Goal: Communication & Community: Answer question/provide support

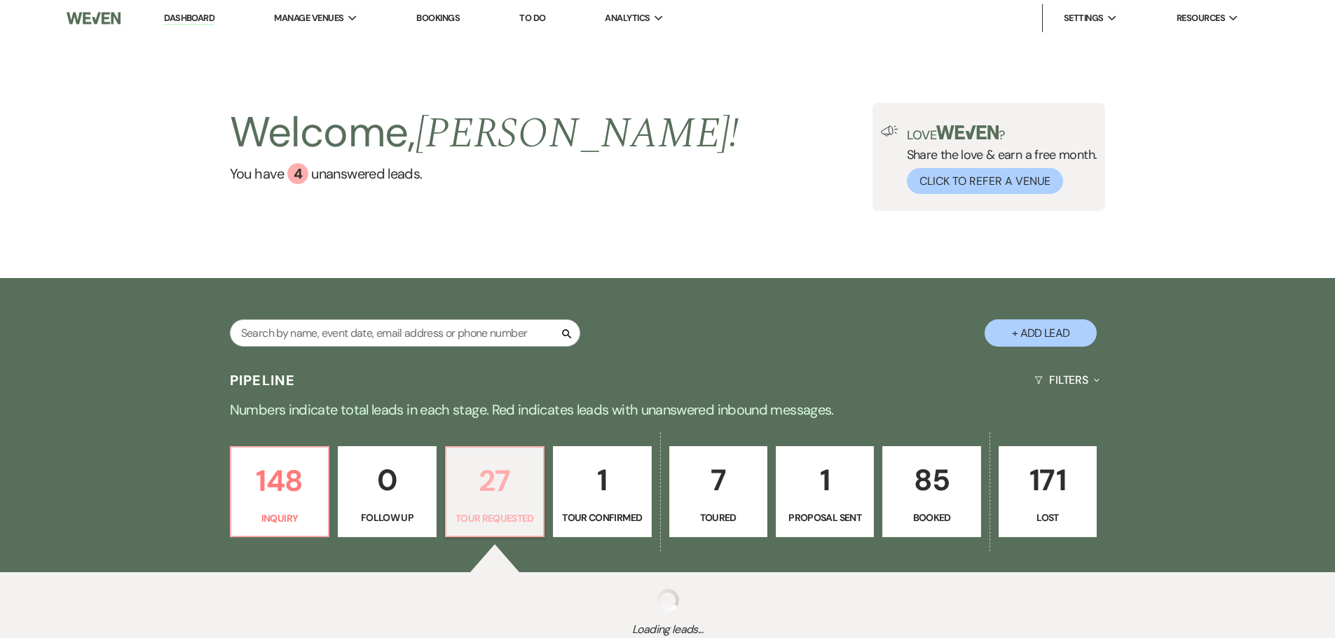
select select "2"
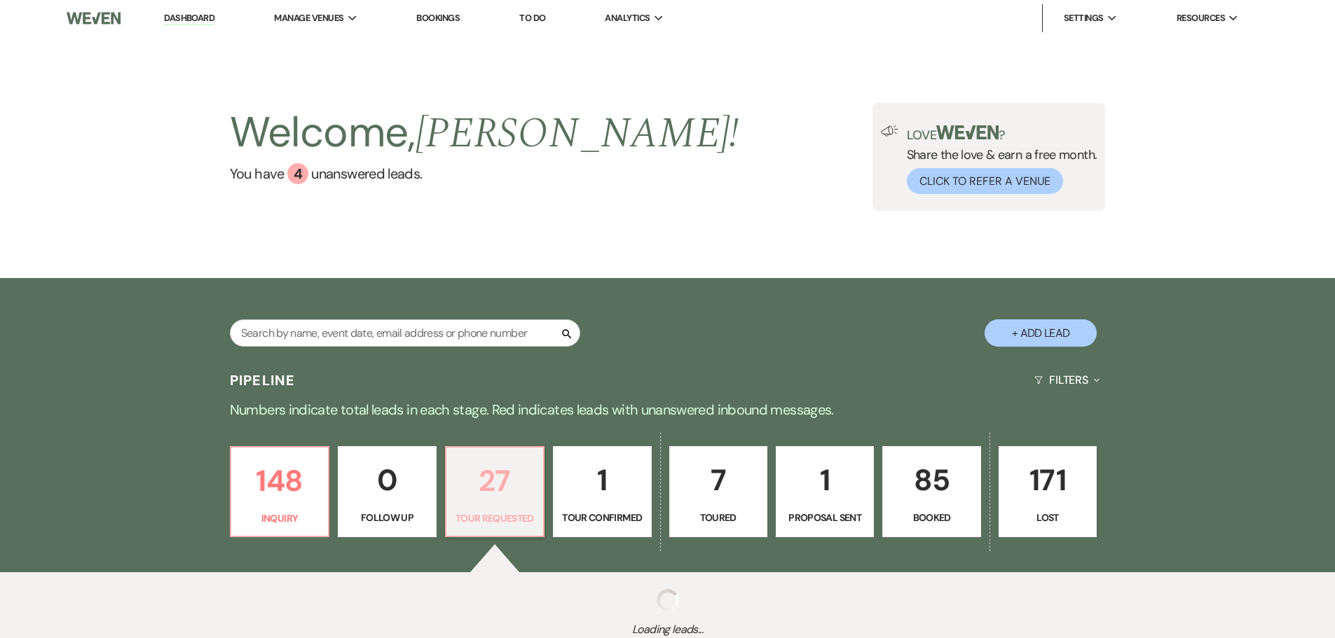
select select "2"
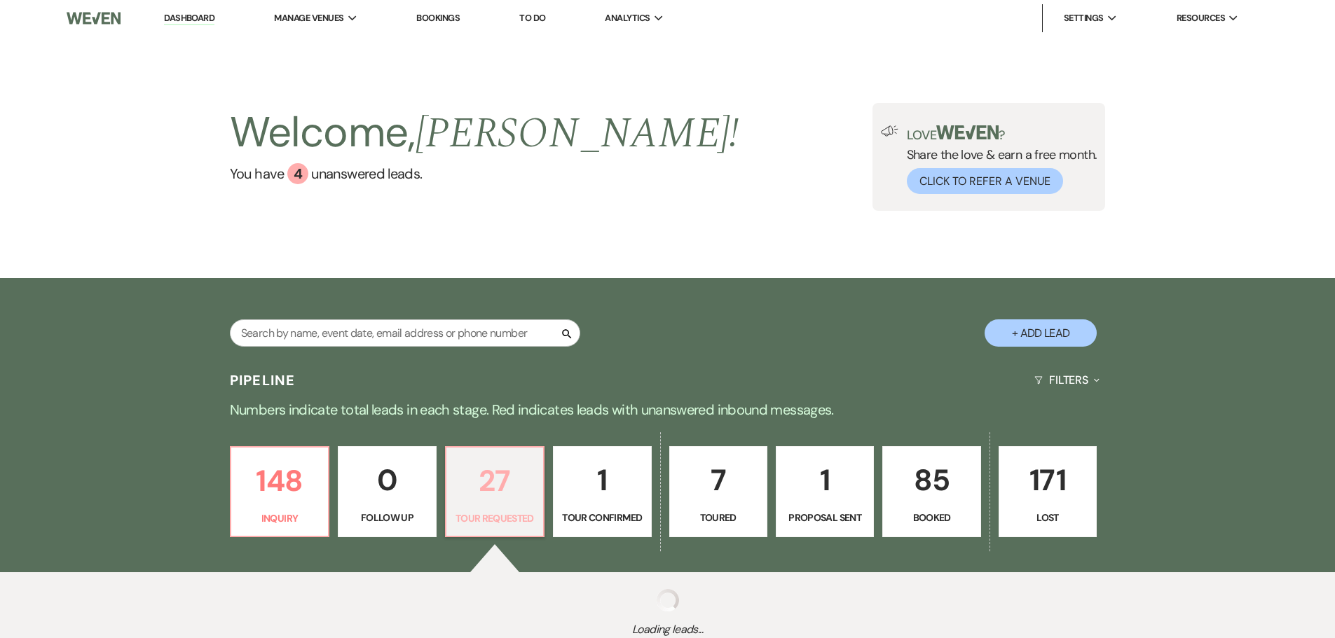
select select "2"
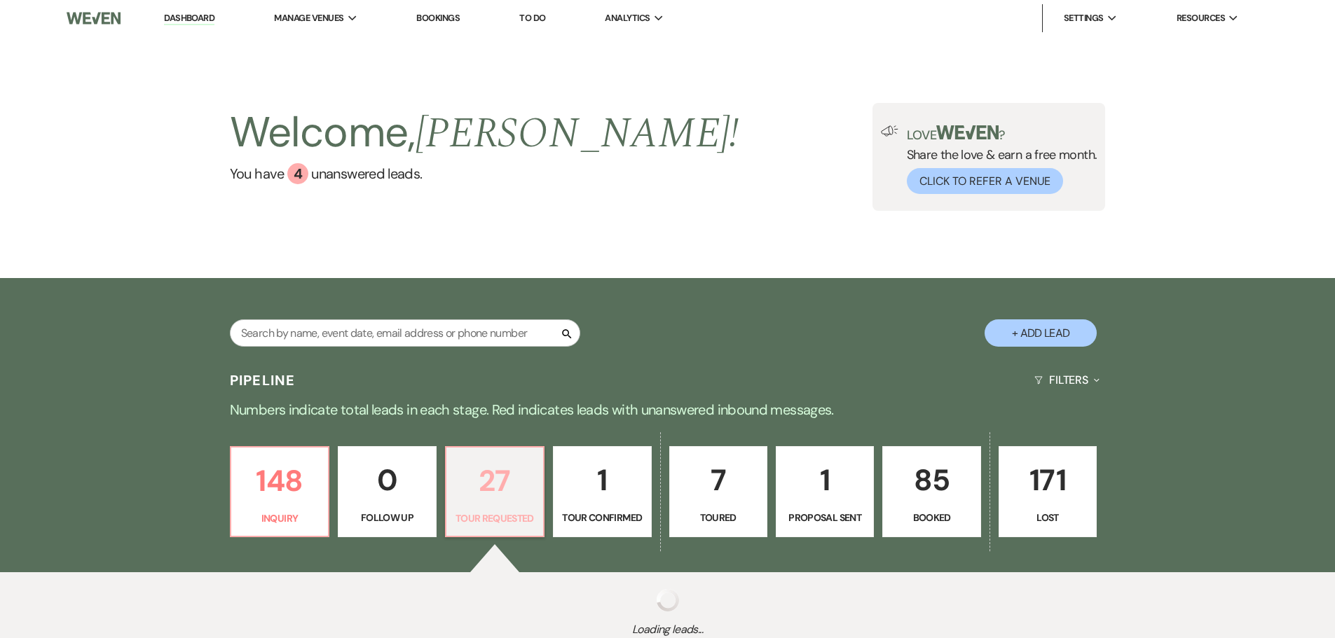
select select "2"
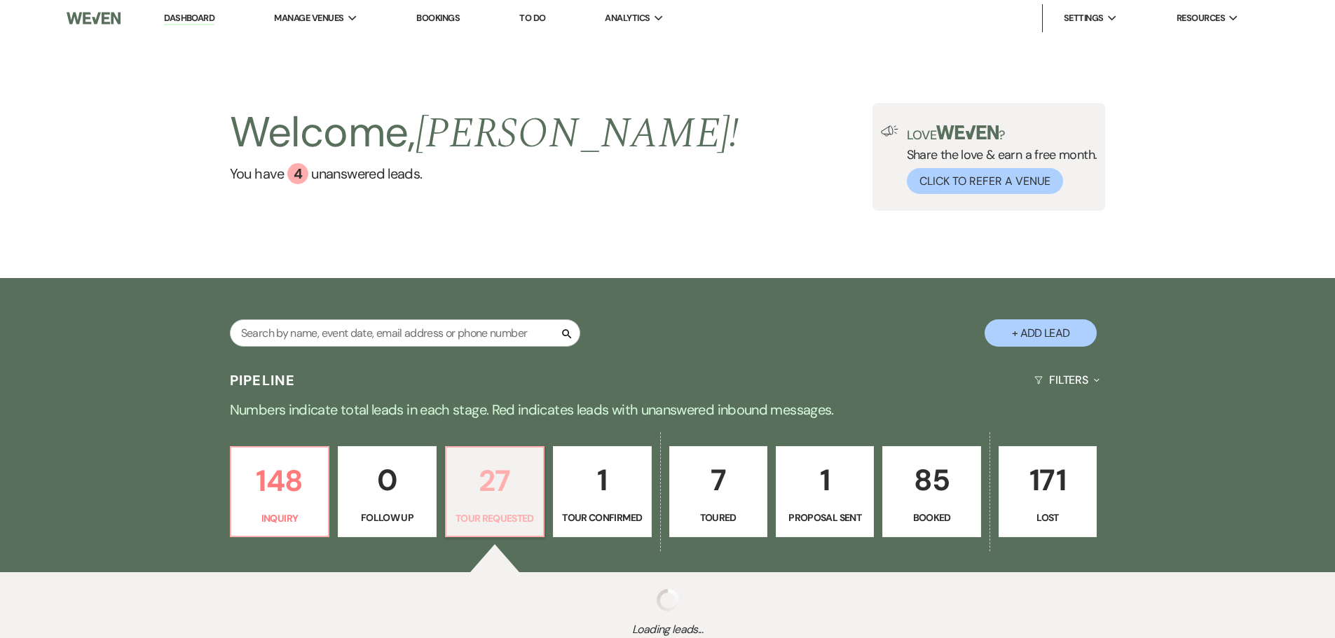
select select "2"
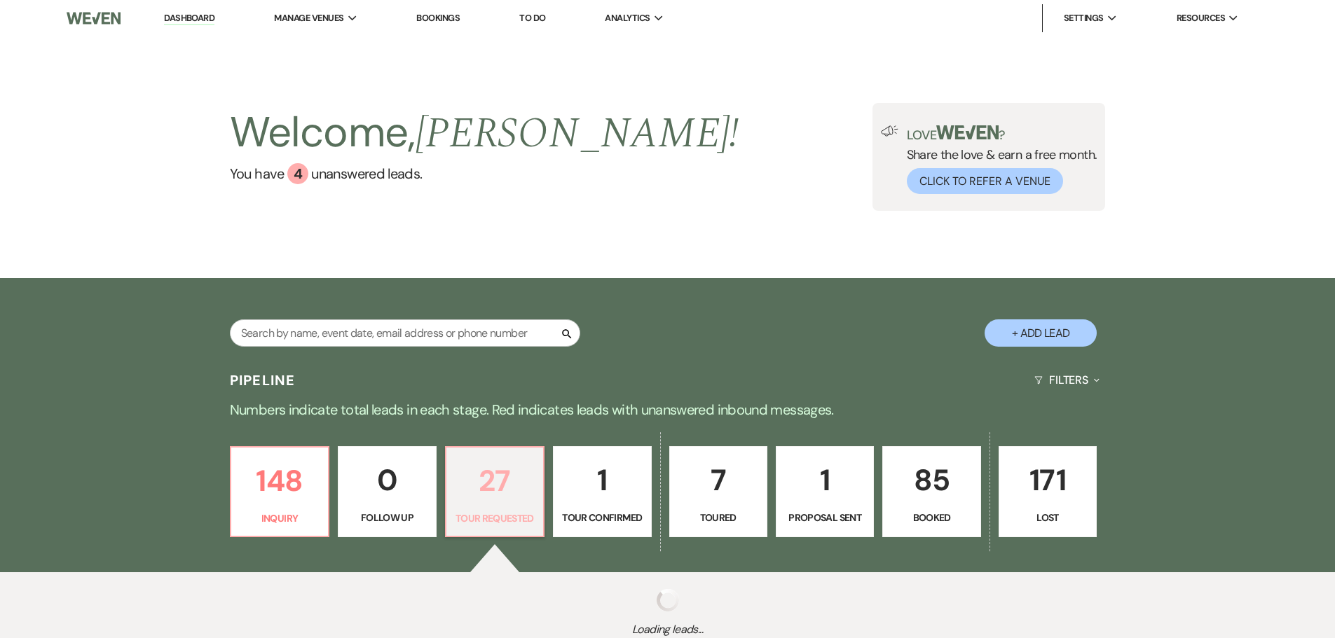
select select "2"
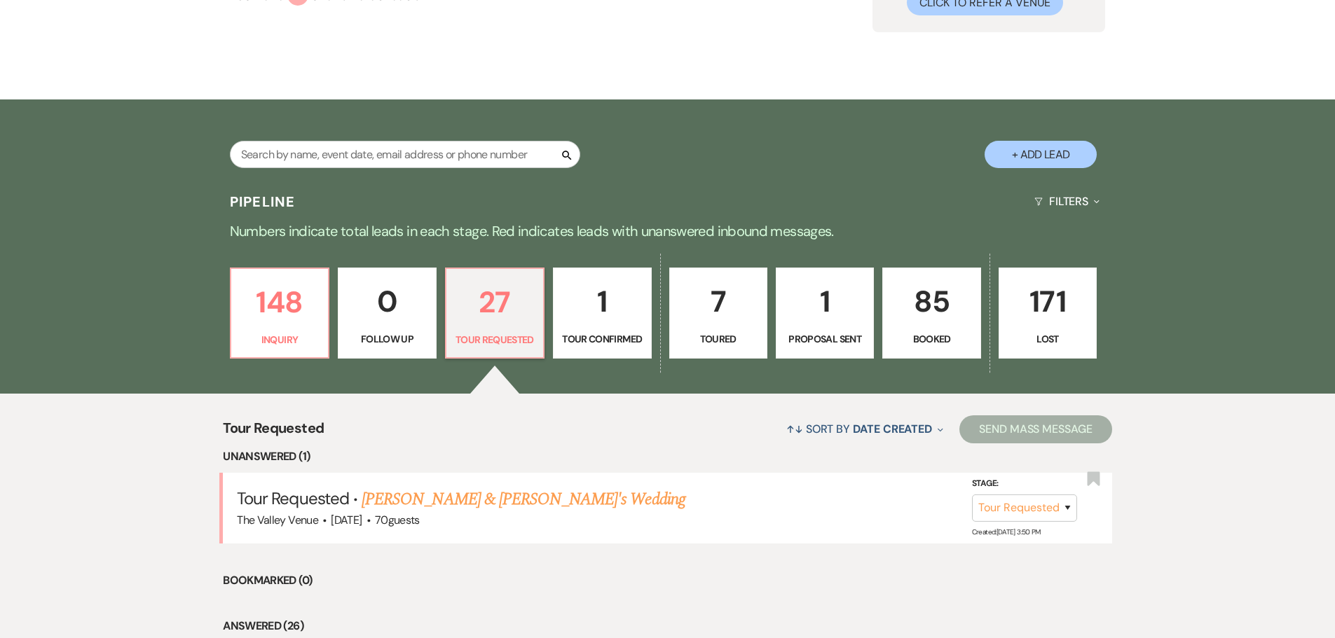
scroll to position [350, 0]
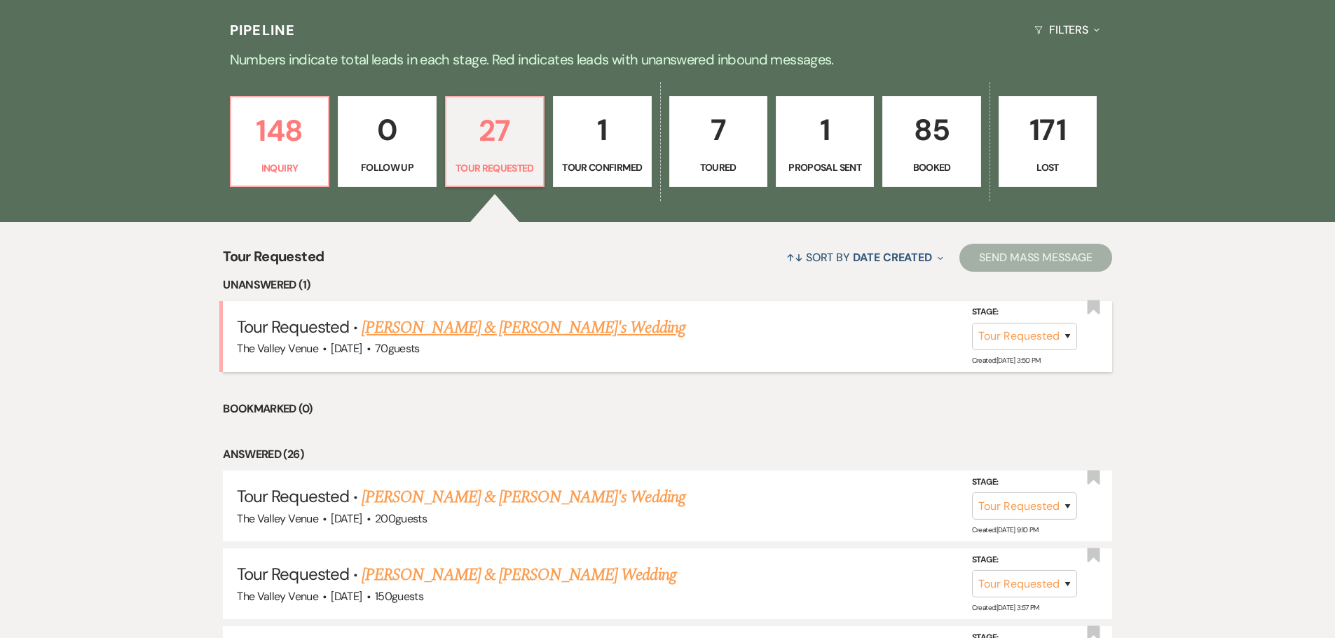
click at [470, 332] on link "[PERSON_NAME] & [PERSON_NAME]'s Wedding" at bounding box center [524, 327] width 324 height 25
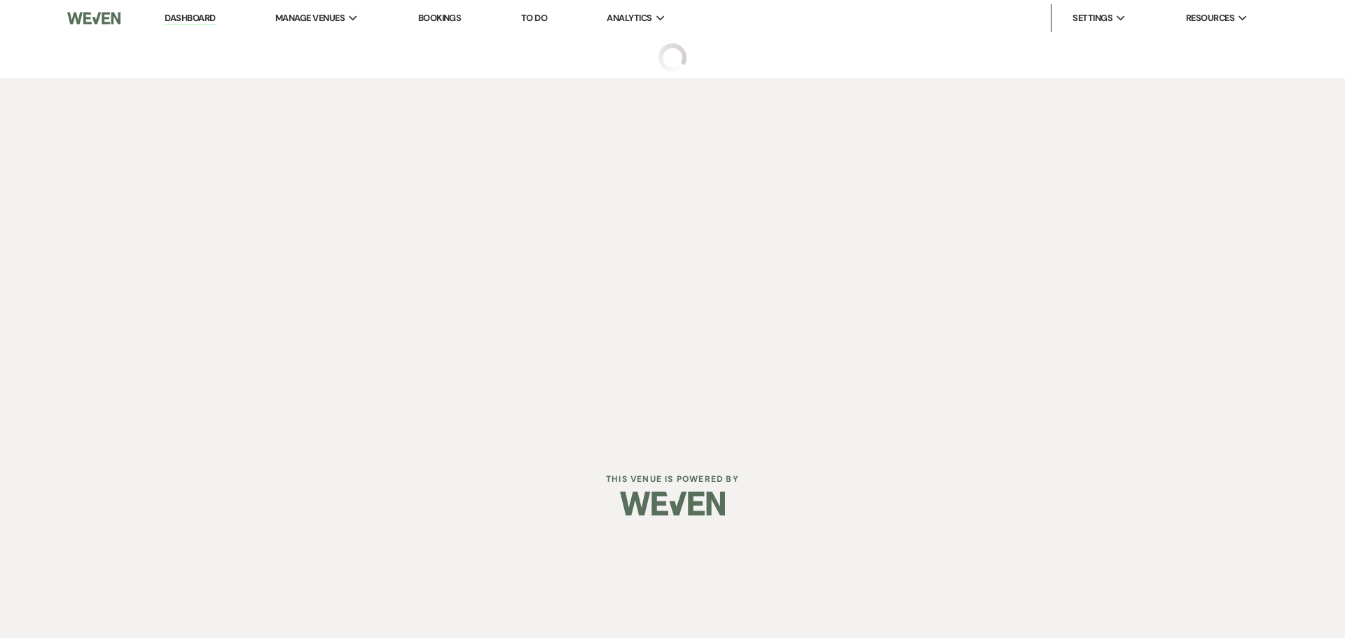
select select "2"
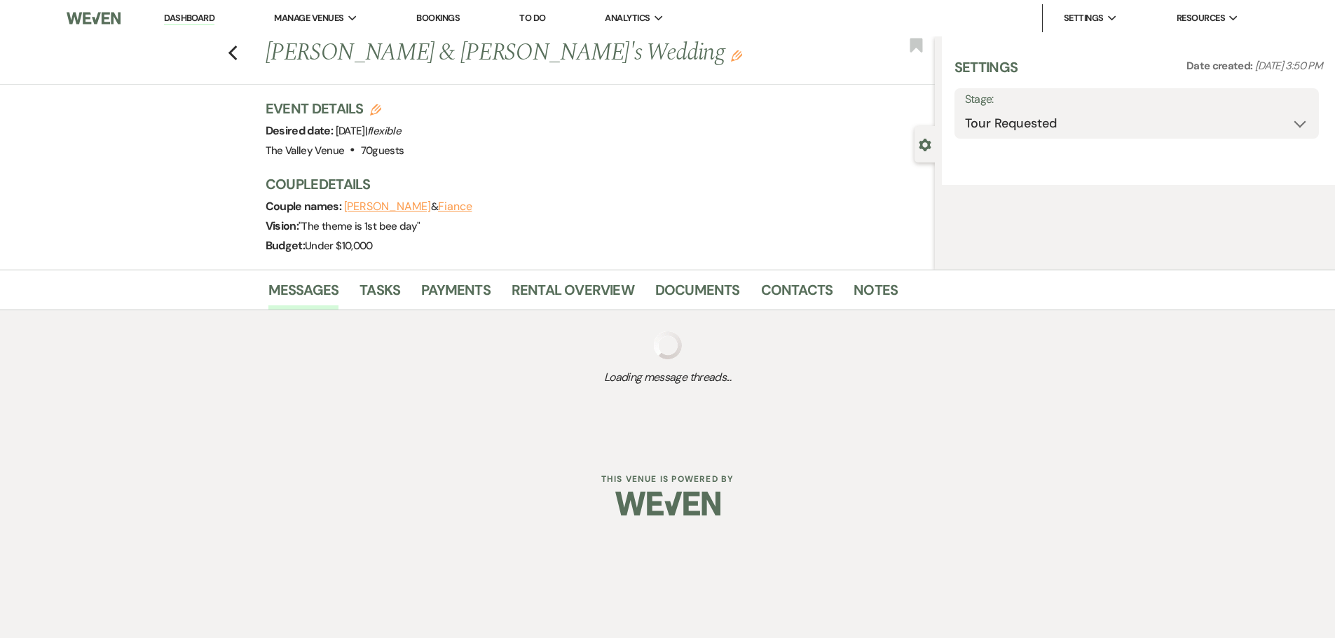
select select "1"
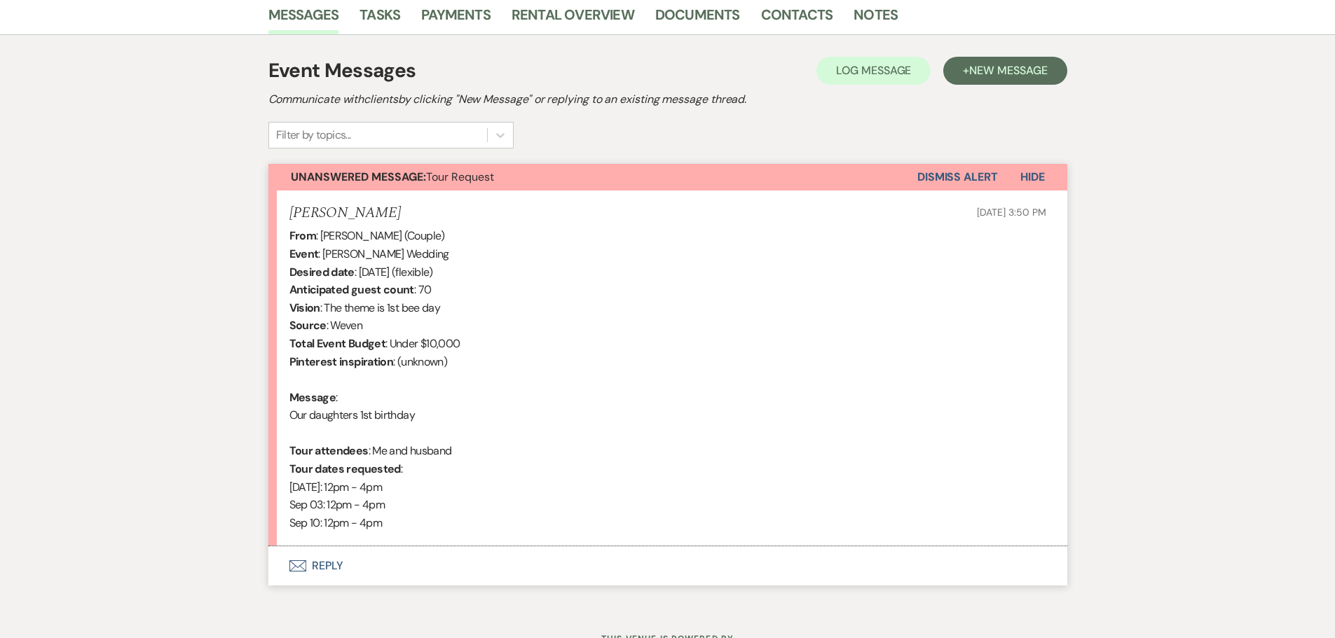
scroll to position [416, 0]
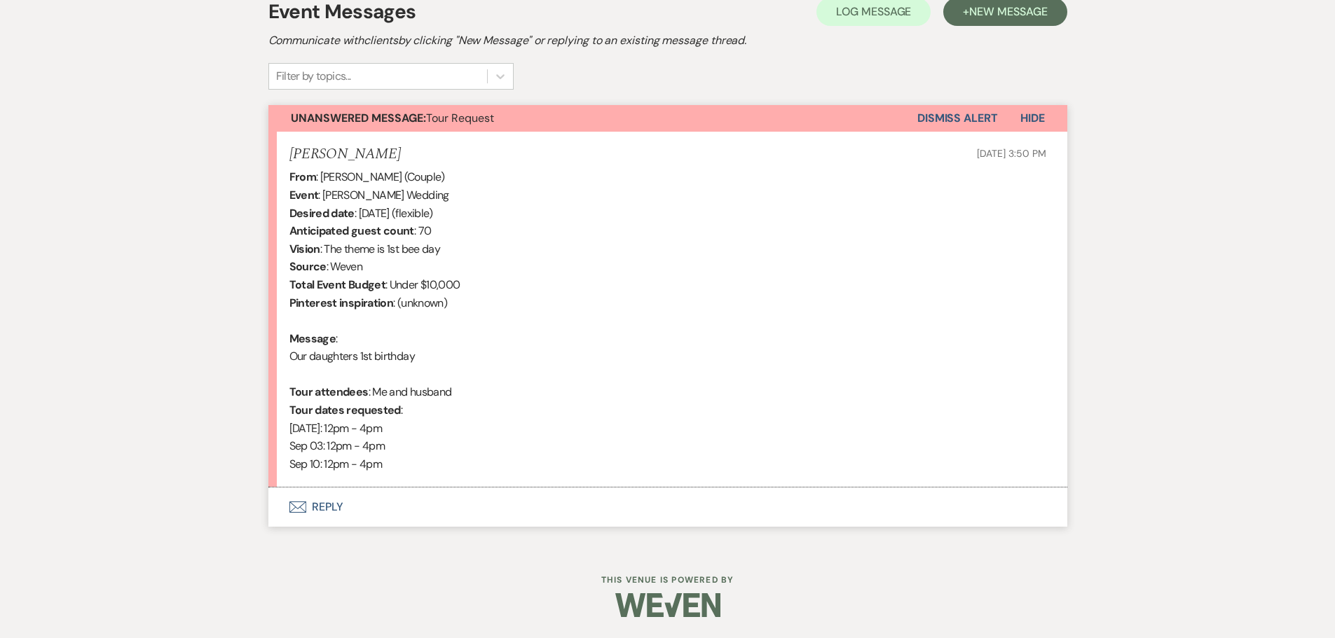
click at [334, 505] on button "Envelope Reply" at bounding box center [667, 507] width 799 height 39
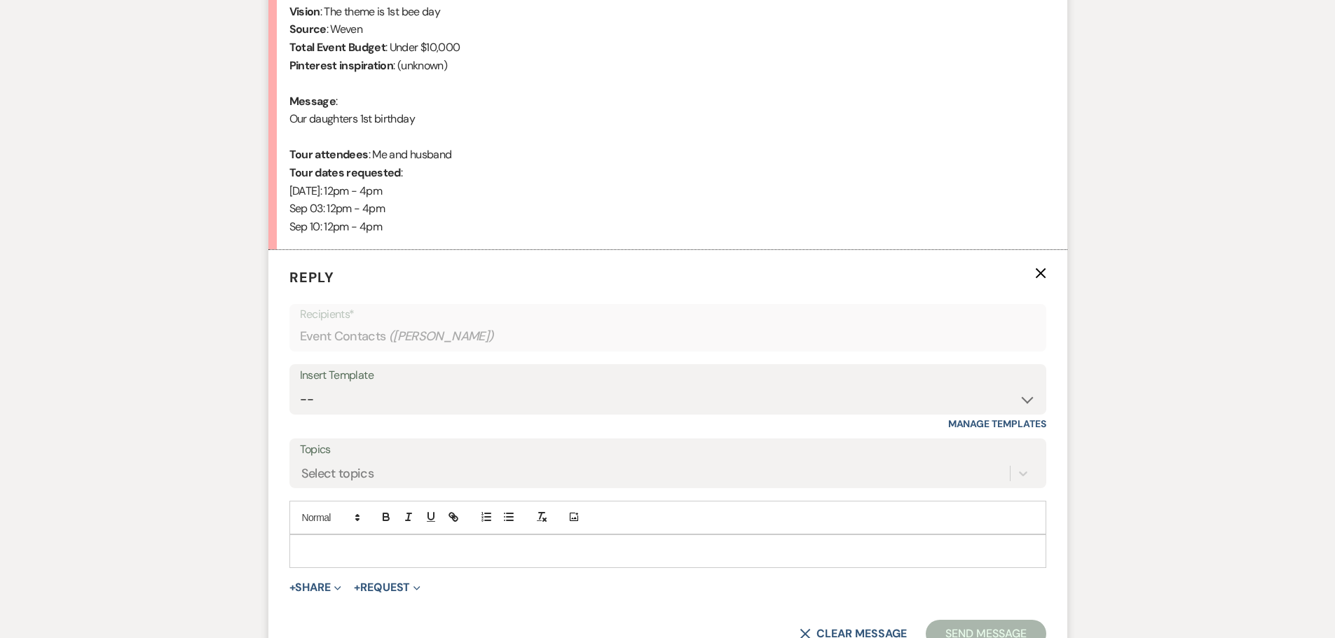
scroll to position [684, 0]
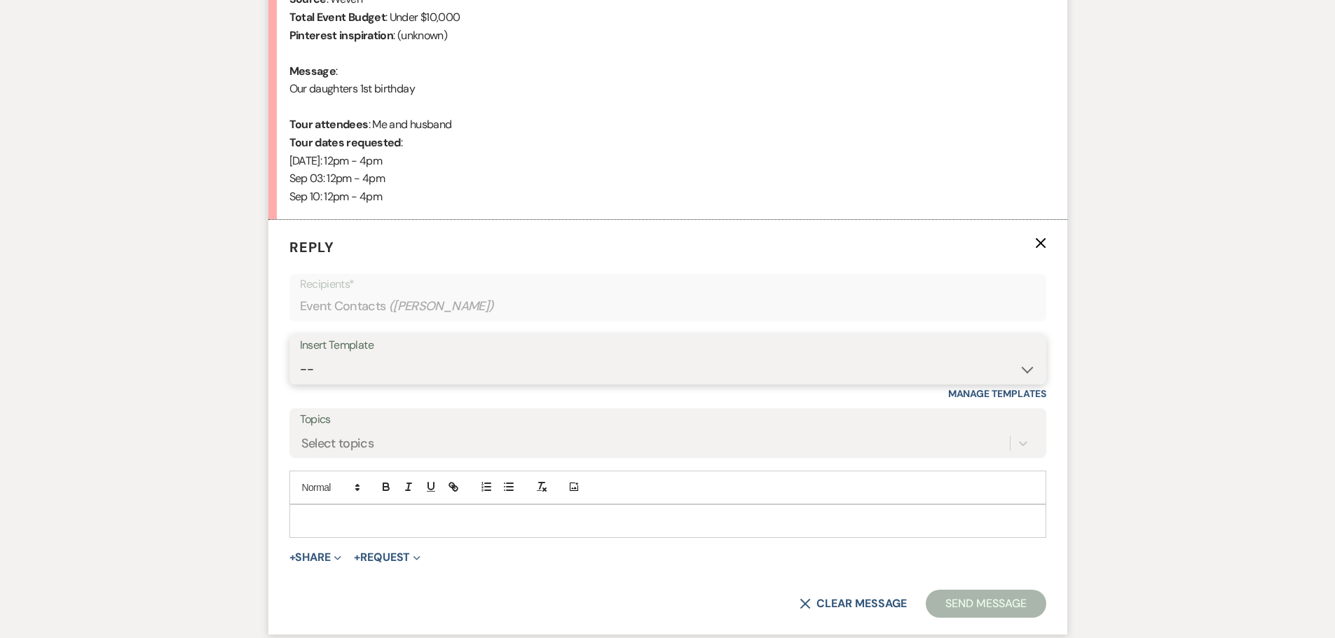
click at [390, 366] on select "-- Weven Planning Portal Introduction (Booked Events) Initial Inquiry Response …" at bounding box center [668, 369] width 736 height 27
select select "16"
click at [300, 356] on select "-- Weven Planning Portal Introduction (Booked Events) Initial Inquiry Response …" at bounding box center [668, 369] width 736 height 27
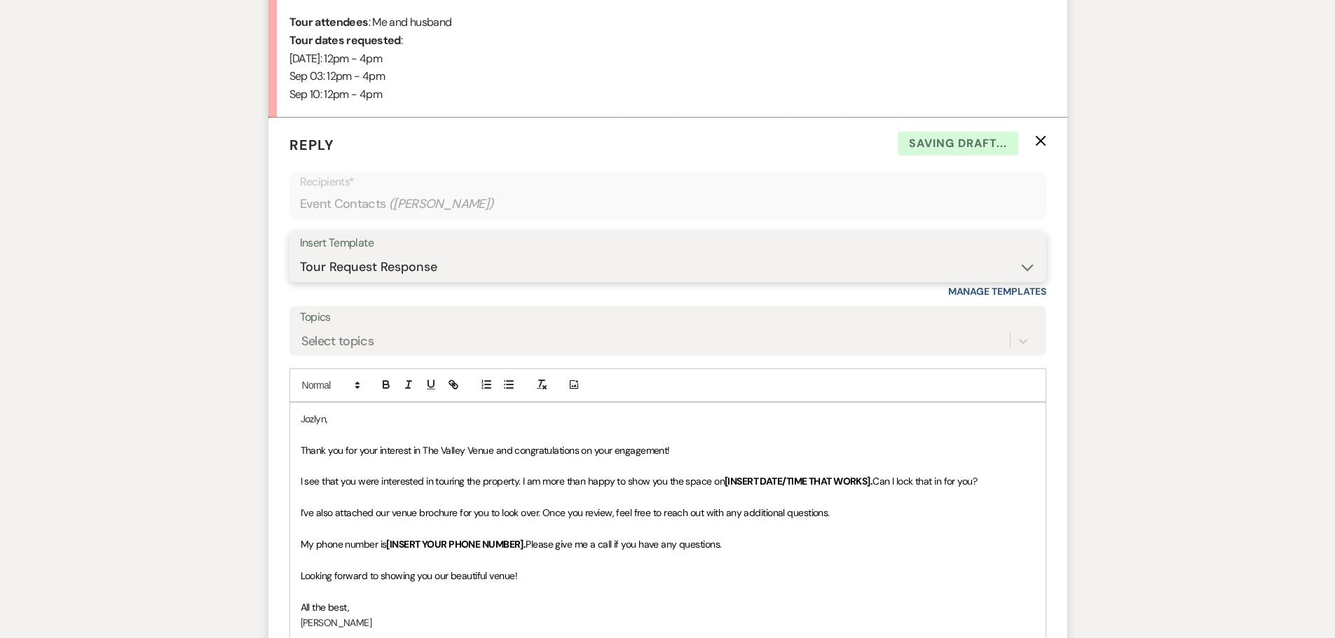
scroll to position [824, 0]
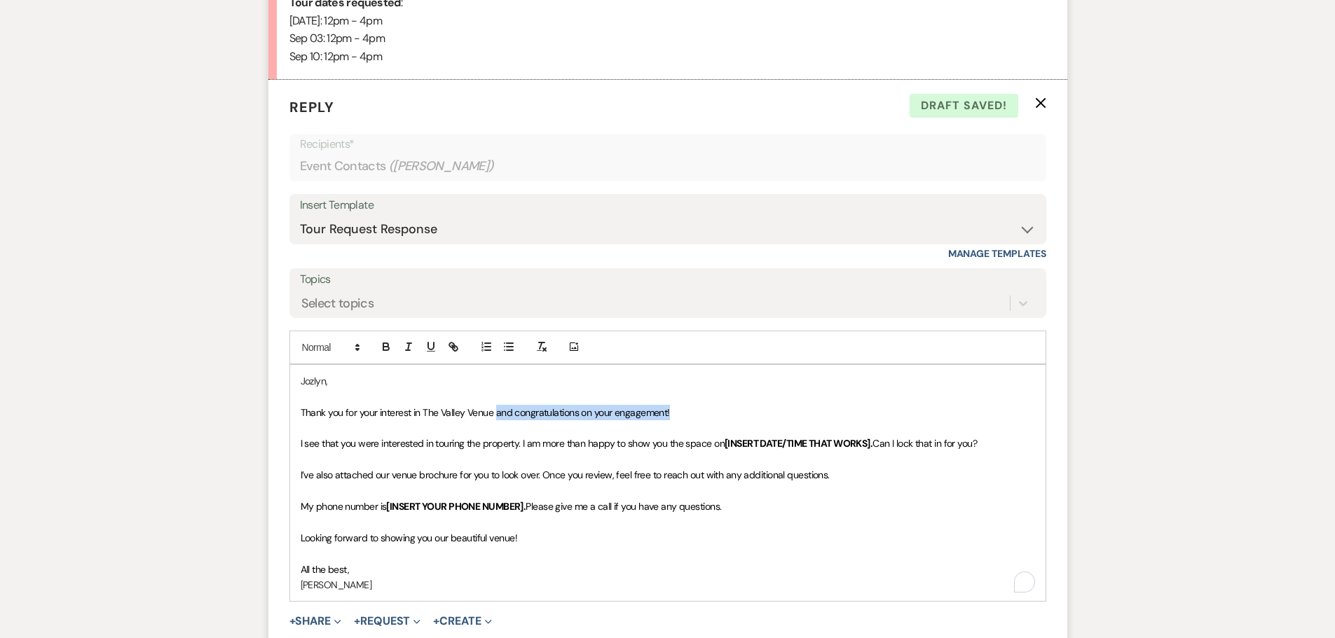
drag, startPoint x: 630, startPoint y: 411, endPoint x: 497, endPoint y: 414, distance: 133.2
click at [497, 414] on p "Thank you for your interest in The Valley Venue and congratulations on your eng…" at bounding box center [668, 412] width 734 height 15
drag, startPoint x: 727, startPoint y: 442, endPoint x: 874, endPoint y: 451, distance: 147.4
click at [874, 451] on p "I see that you were interested in touring the property. I am more than happy to…" at bounding box center [668, 443] width 734 height 15
drag, startPoint x: 838, startPoint y: 473, endPoint x: 295, endPoint y: 472, distance: 543.1
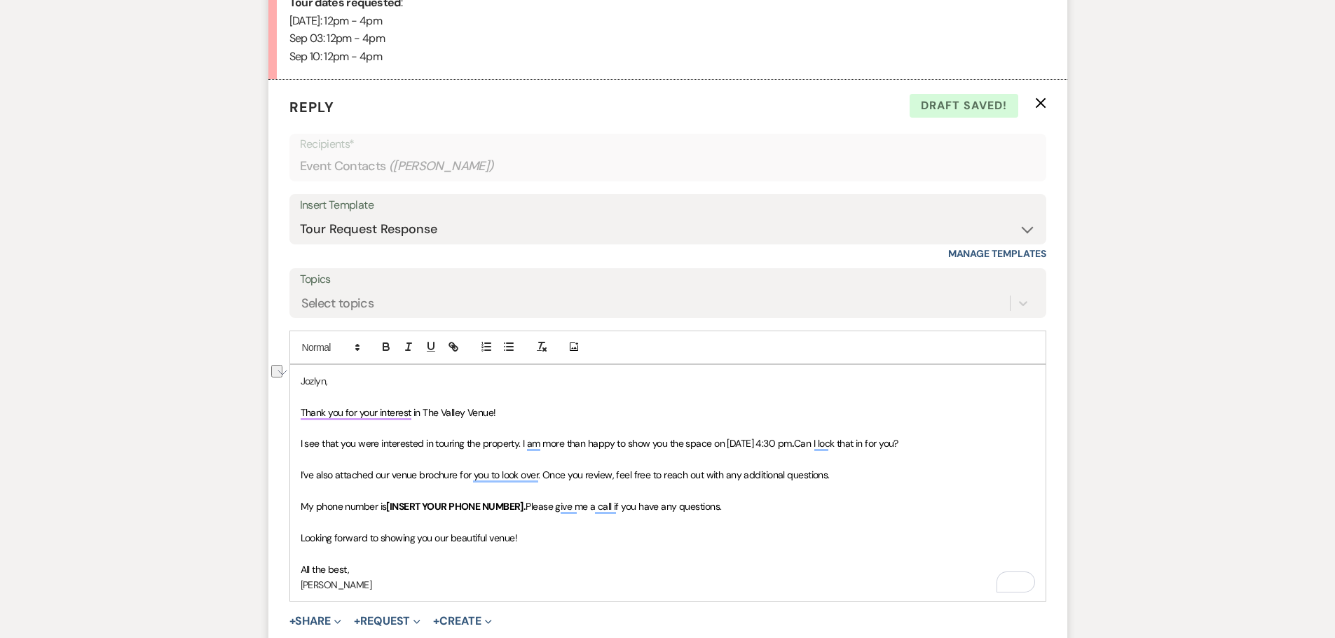
click at [295, 472] on div "Jozlyn, Thank you for your interest in The Valley Venue! I see that you were in…" at bounding box center [667, 483] width 755 height 236
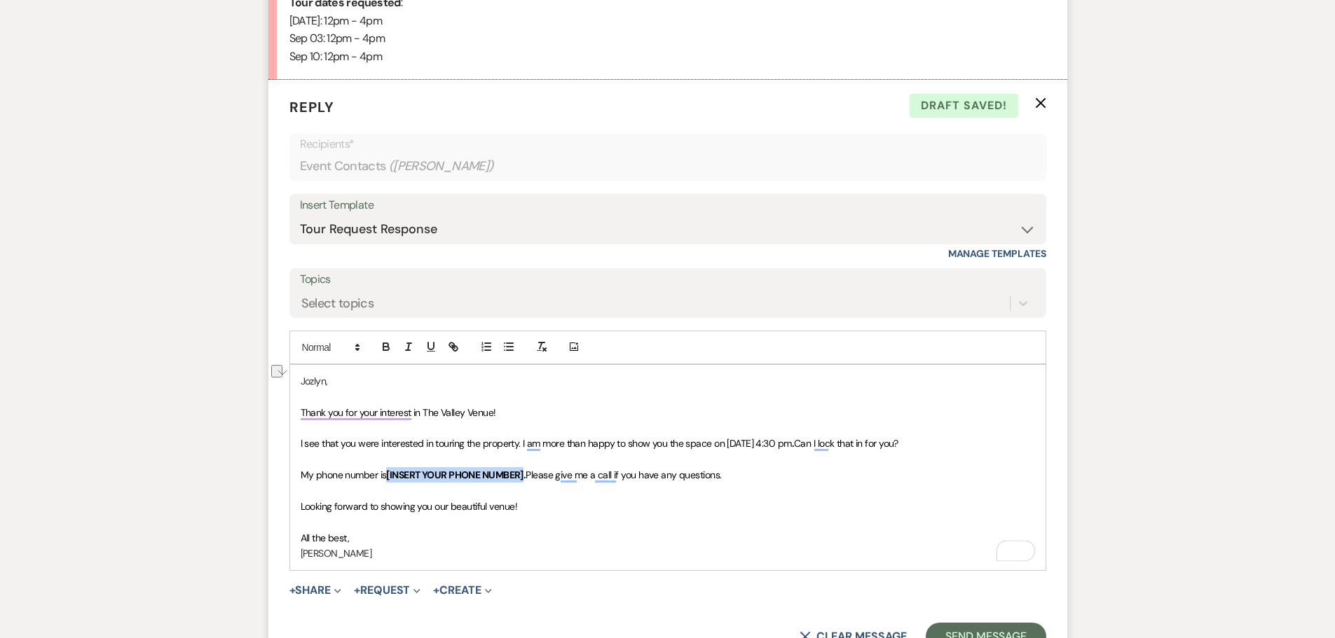
drag, startPoint x: 390, startPoint y: 472, endPoint x: 527, endPoint y: 476, distance: 137.4
click at [526, 476] on strong "[INSERT YOUR PHONE NUMBER]." at bounding box center [455, 475] width 139 height 13
click at [680, 518] on p "To enrich screen reader interactions, please activate Accessibility in Grammarl…" at bounding box center [668, 521] width 734 height 15
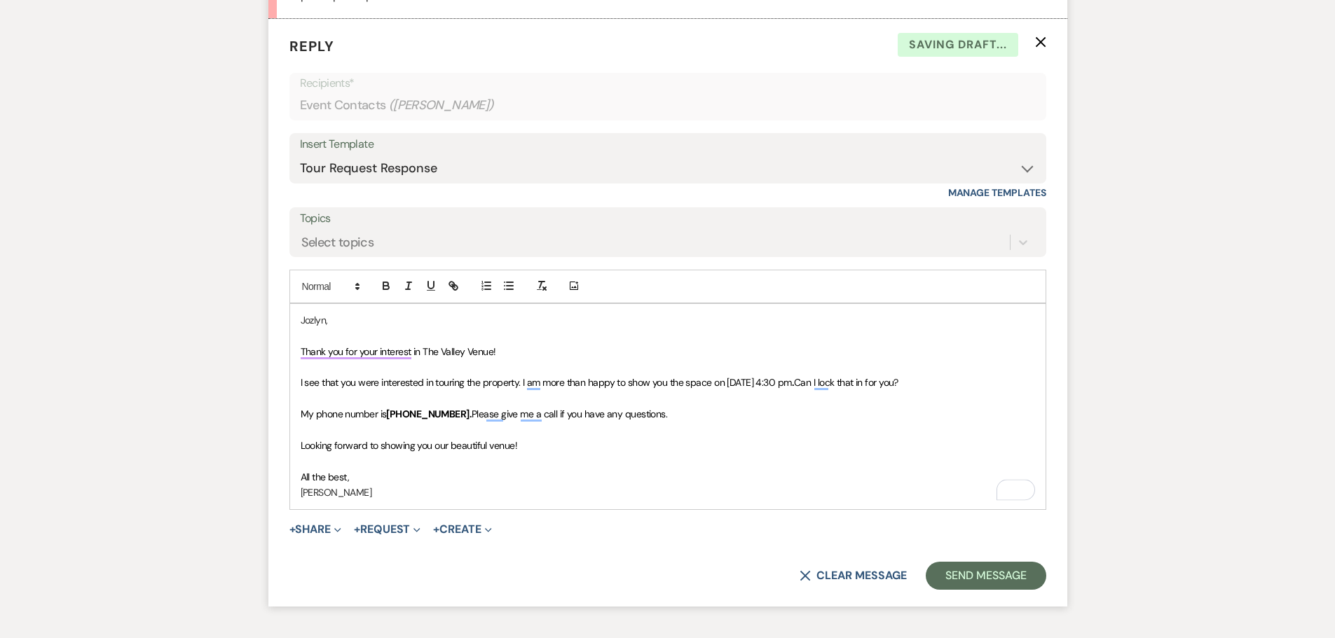
scroll to position [981, 0]
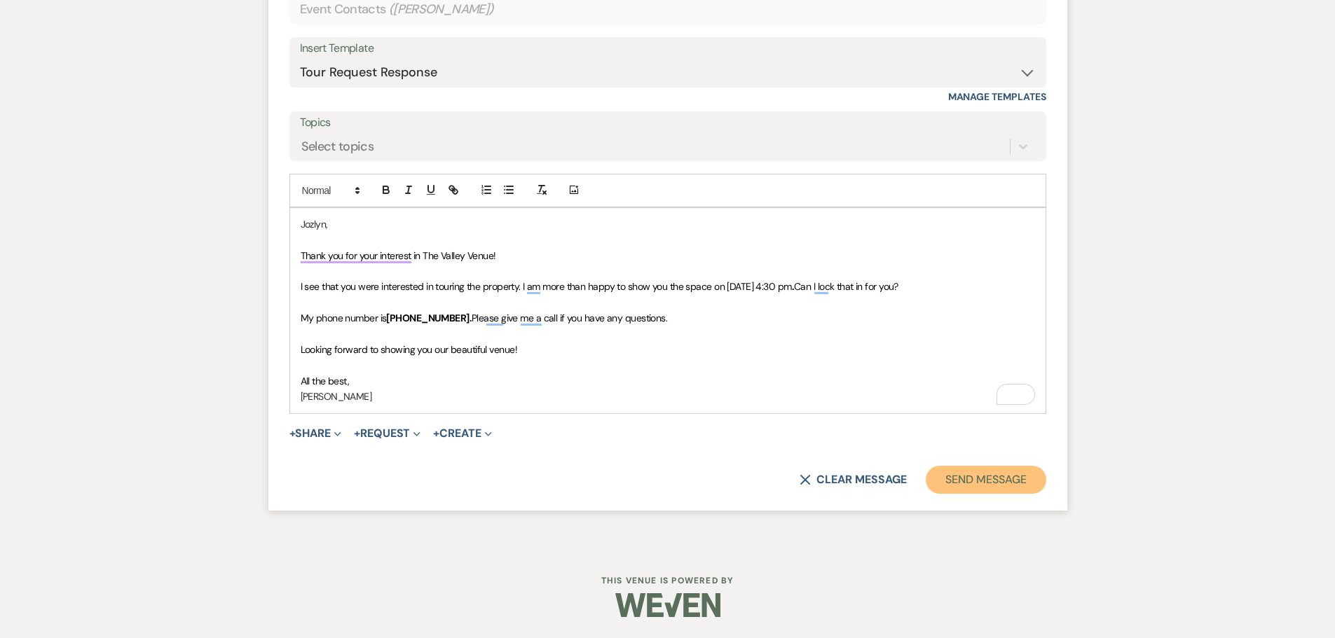
click at [972, 475] on button "Send Message" at bounding box center [986, 480] width 120 height 28
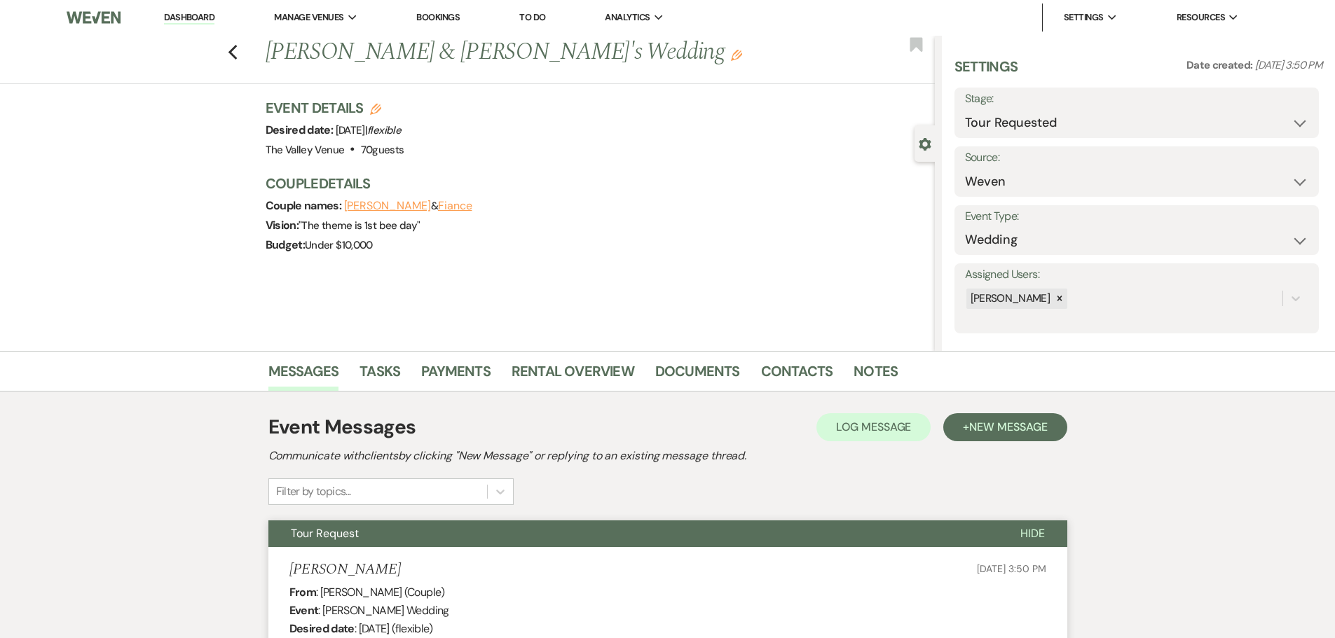
scroll to position [0, 0]
click at [238, 51] on icon "Previous" at bounding box center [233, 53] width 11 height 17
select select "2"
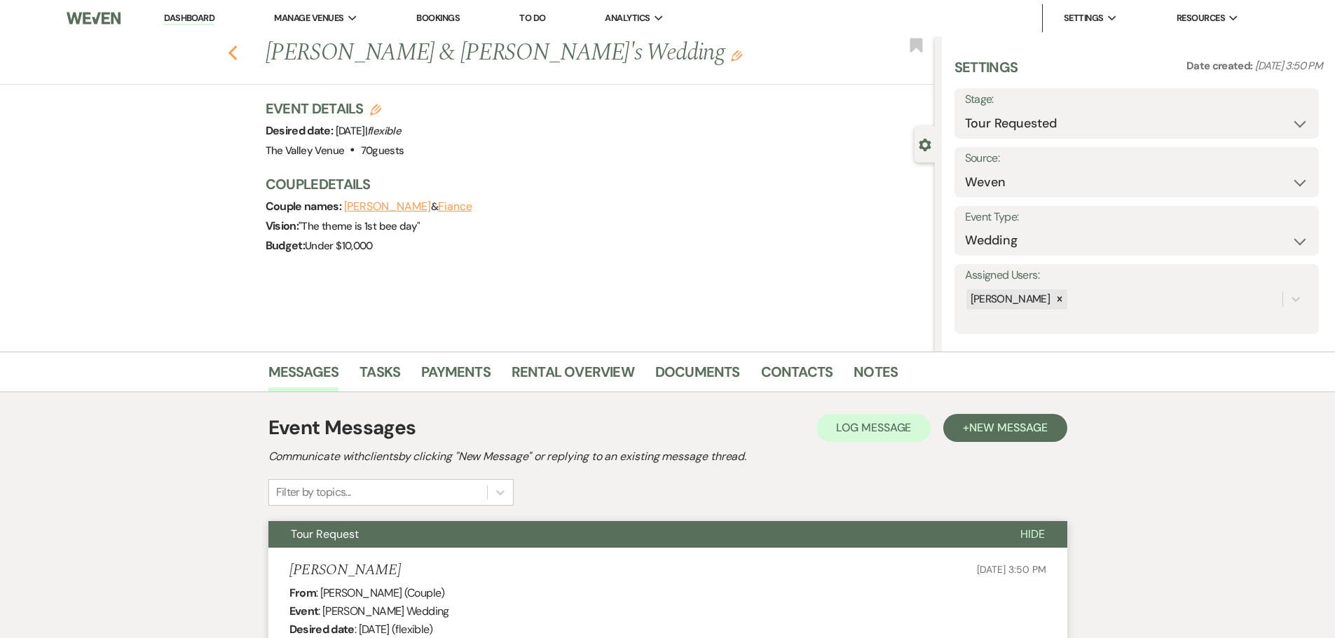
select select "2"
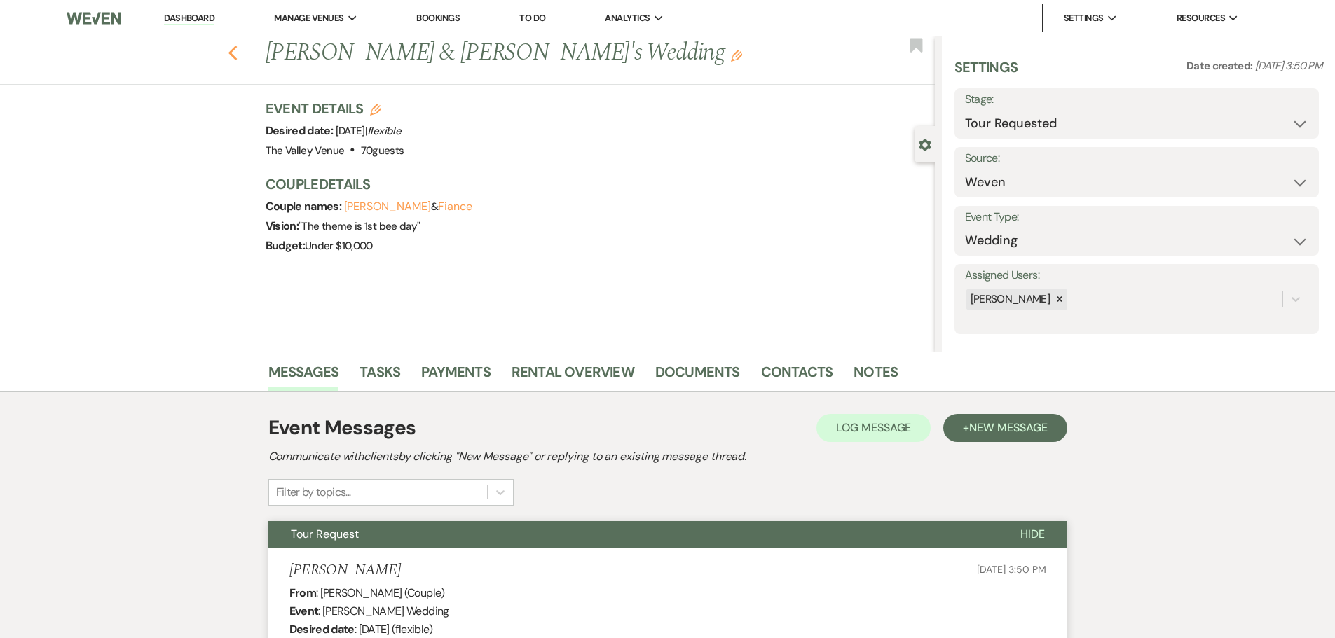
select select "2"
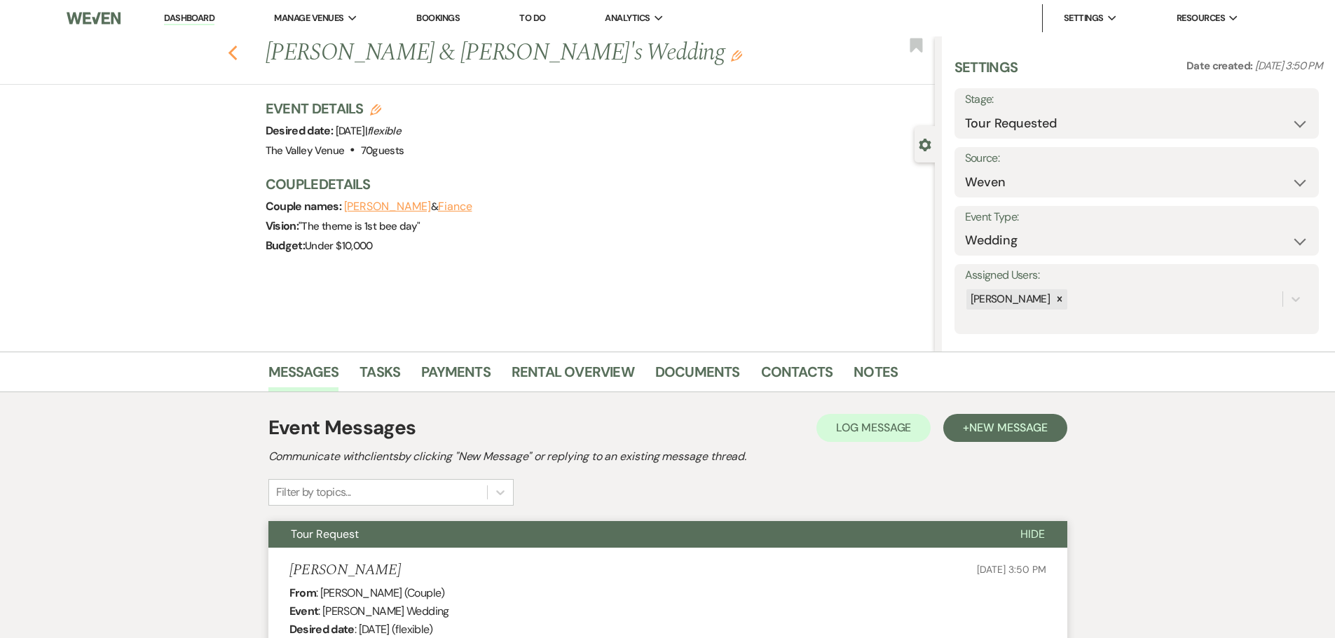
select select "2"
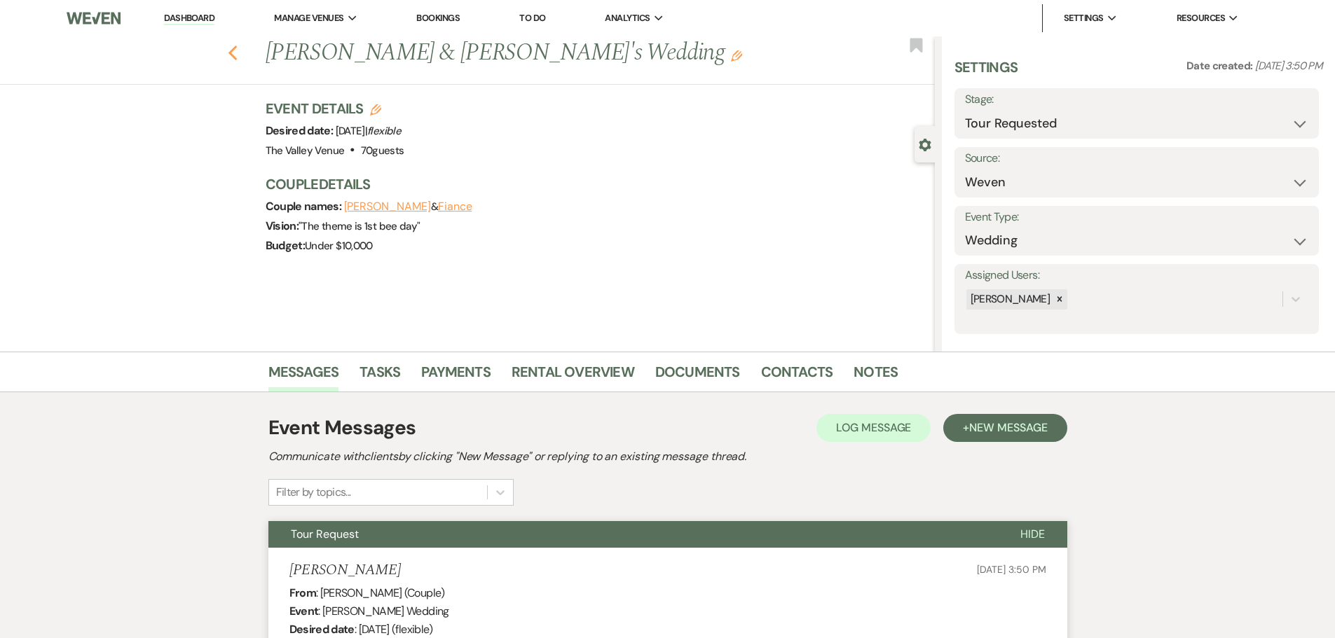
select select "2"
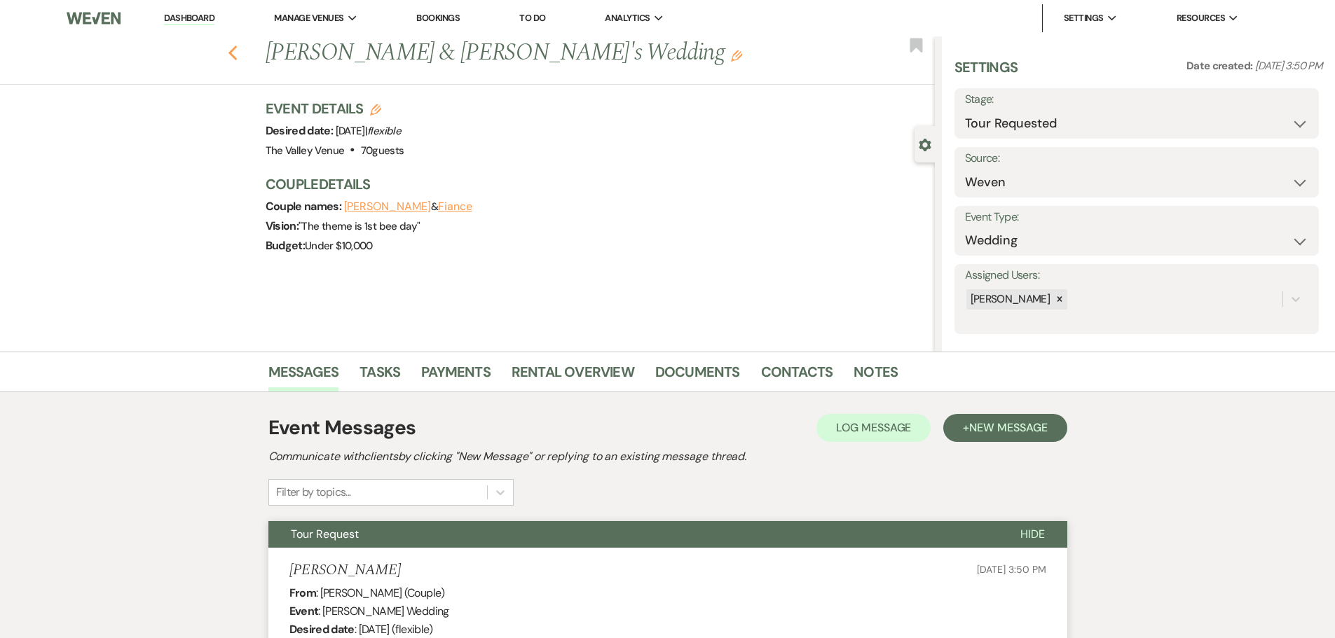
select select "2"
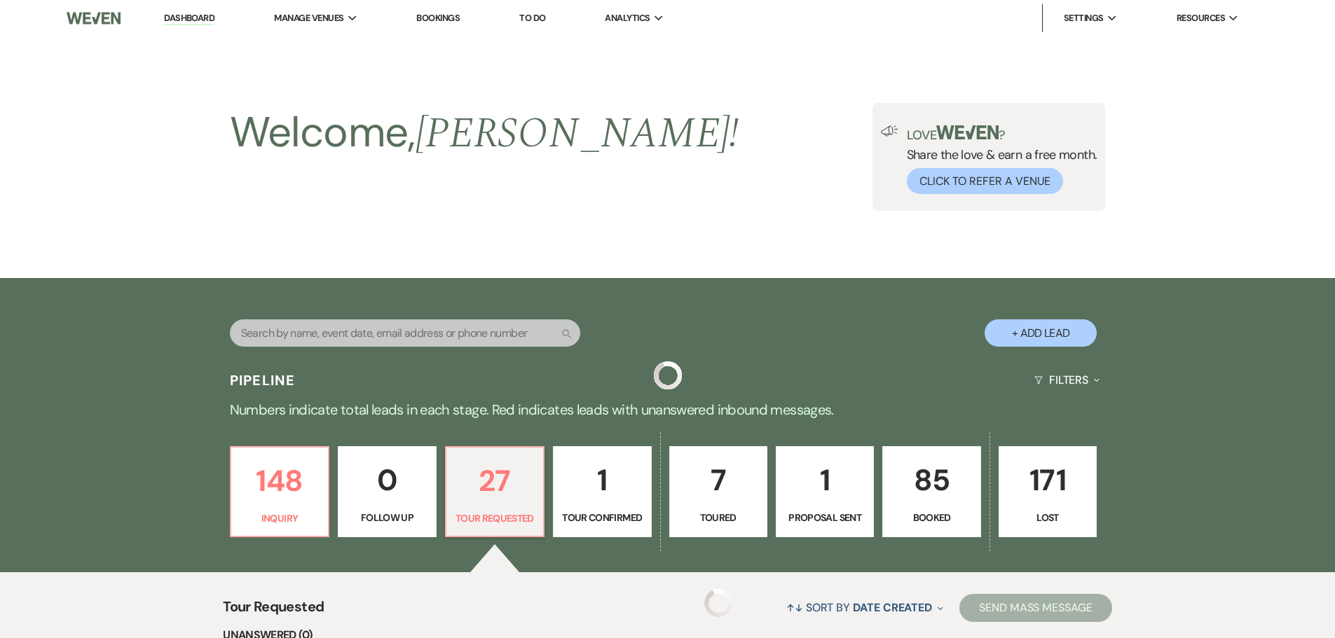
scroll to position [350, 0]
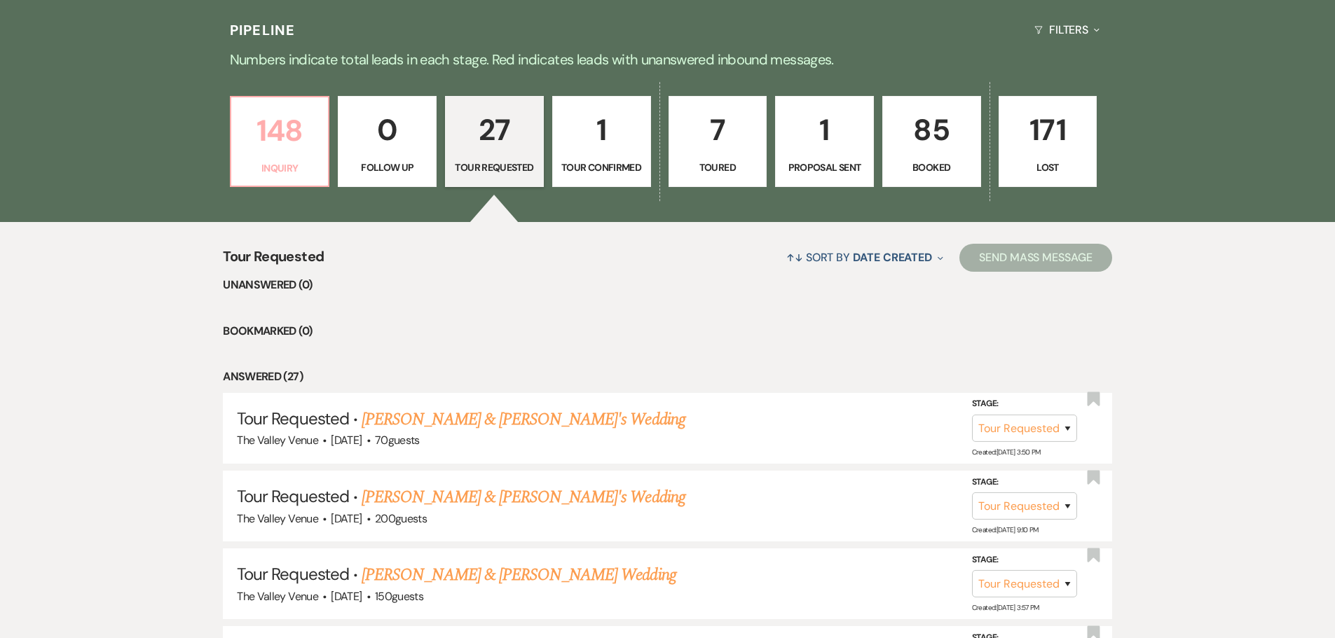
click at [295, 151] on p "148" at bounding box center [280, 130] width 81 height 47
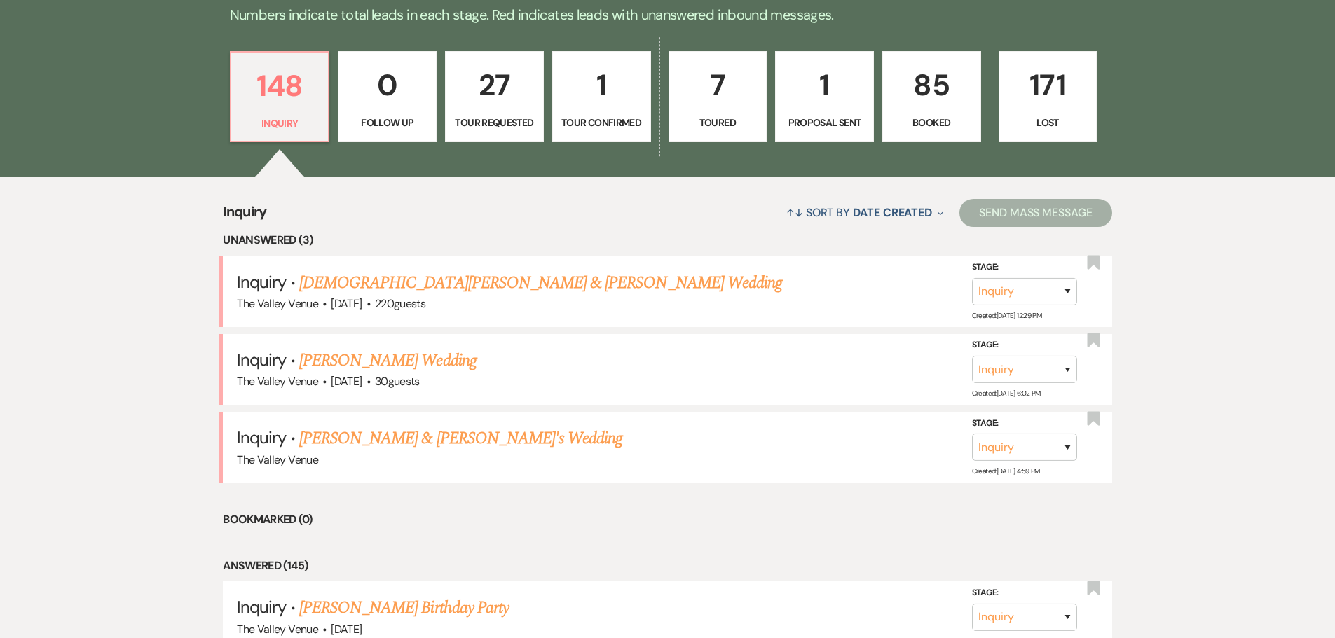
scroll to position [420, 0]
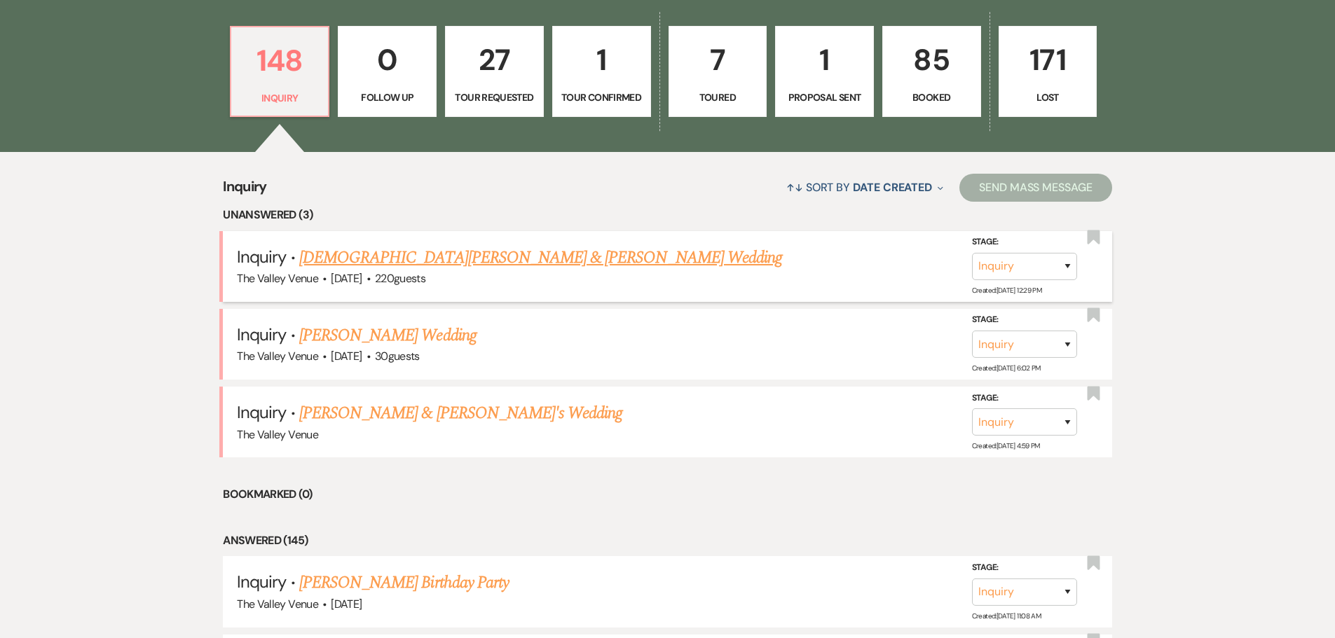
click at [430, 259] on link "[DEMOGRAPHIC_DATA][PERSON_NAME] & [PERSON_NAME] Wedding" at bounding box center [540, 257] width 483 height 25
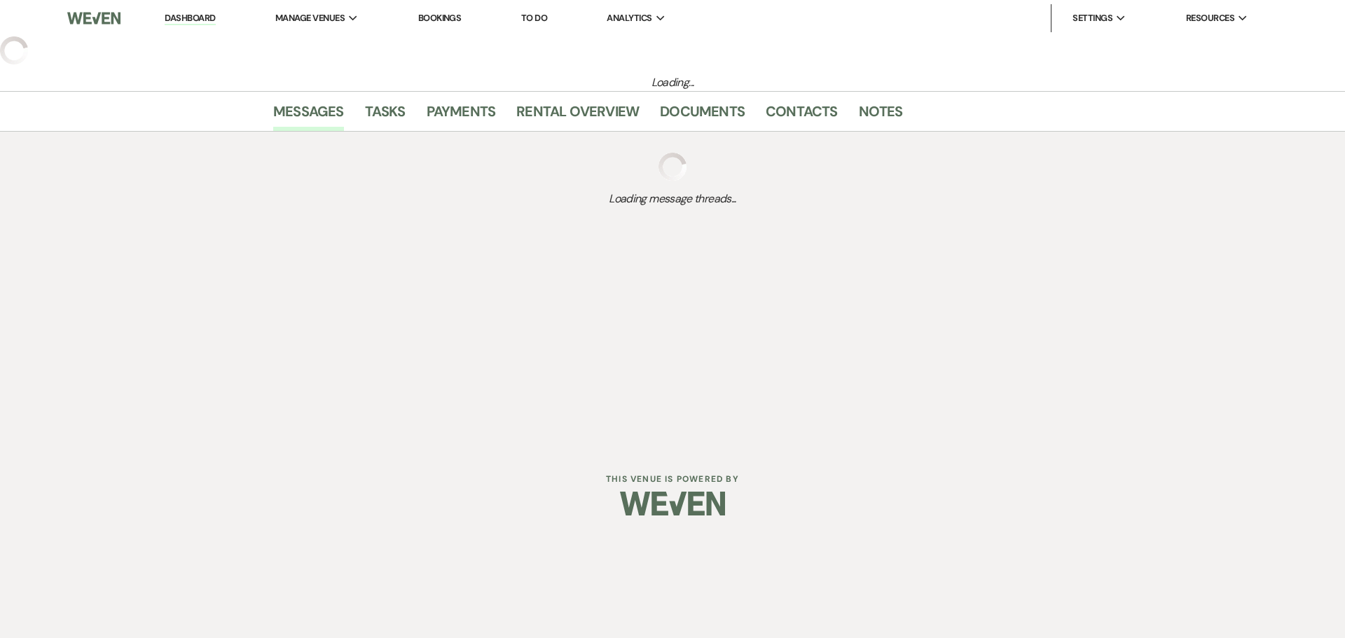
select select "1"
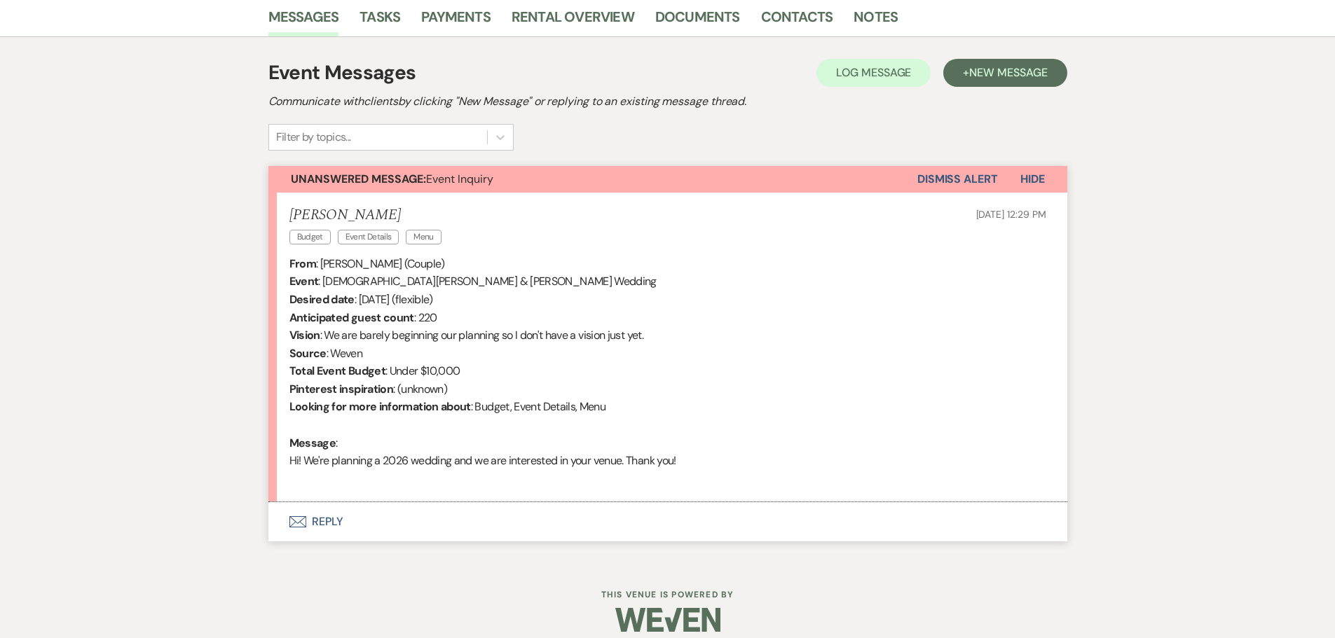
scroll to position [370, 0]
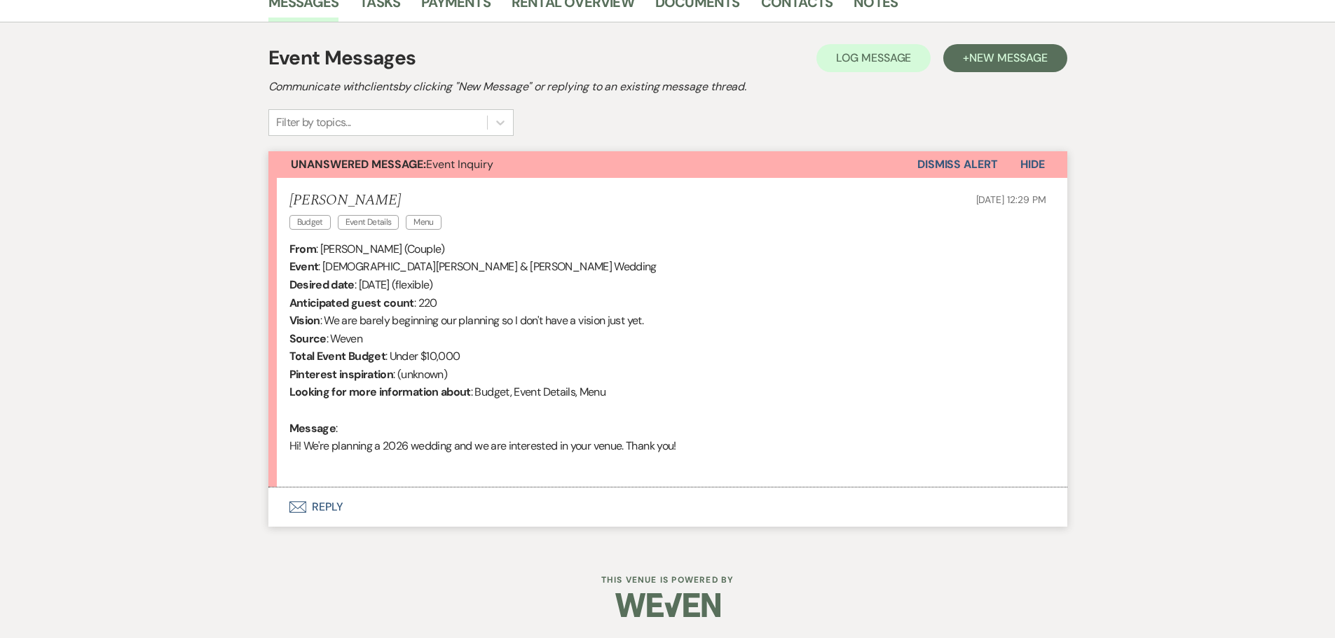
click at [324, 506] on button "Envelope Reply" at bounding box center [667, 507] width 799 height 39
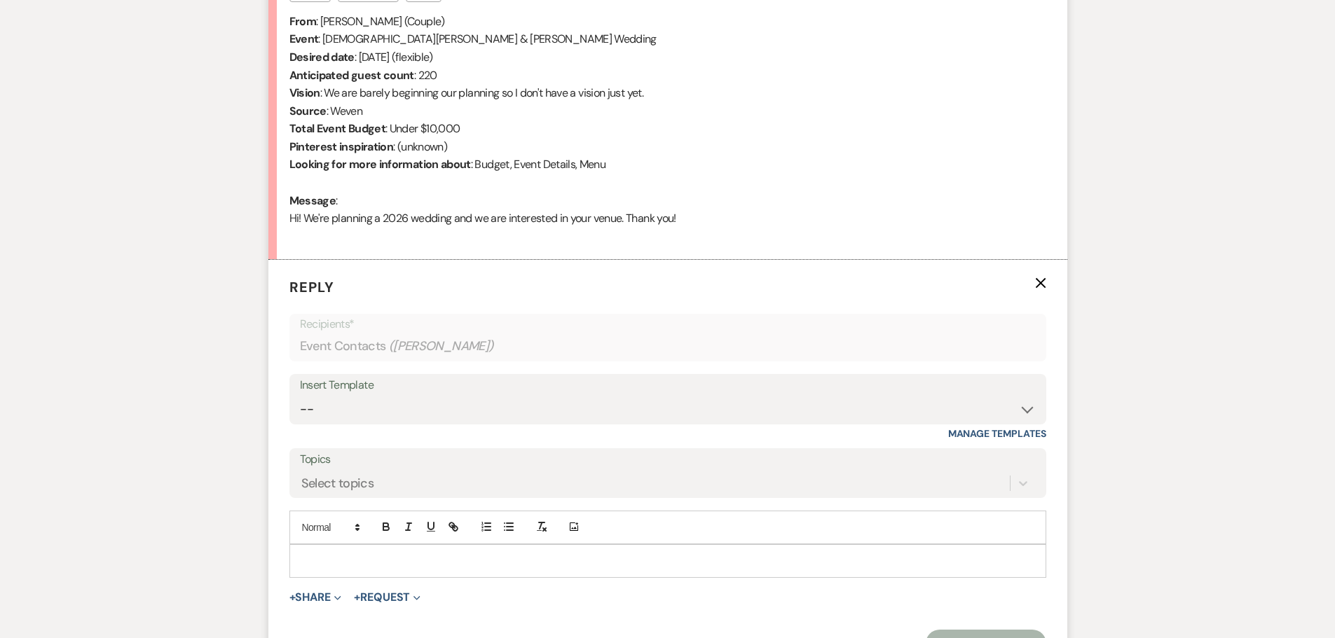
scroll to position [746, 0]
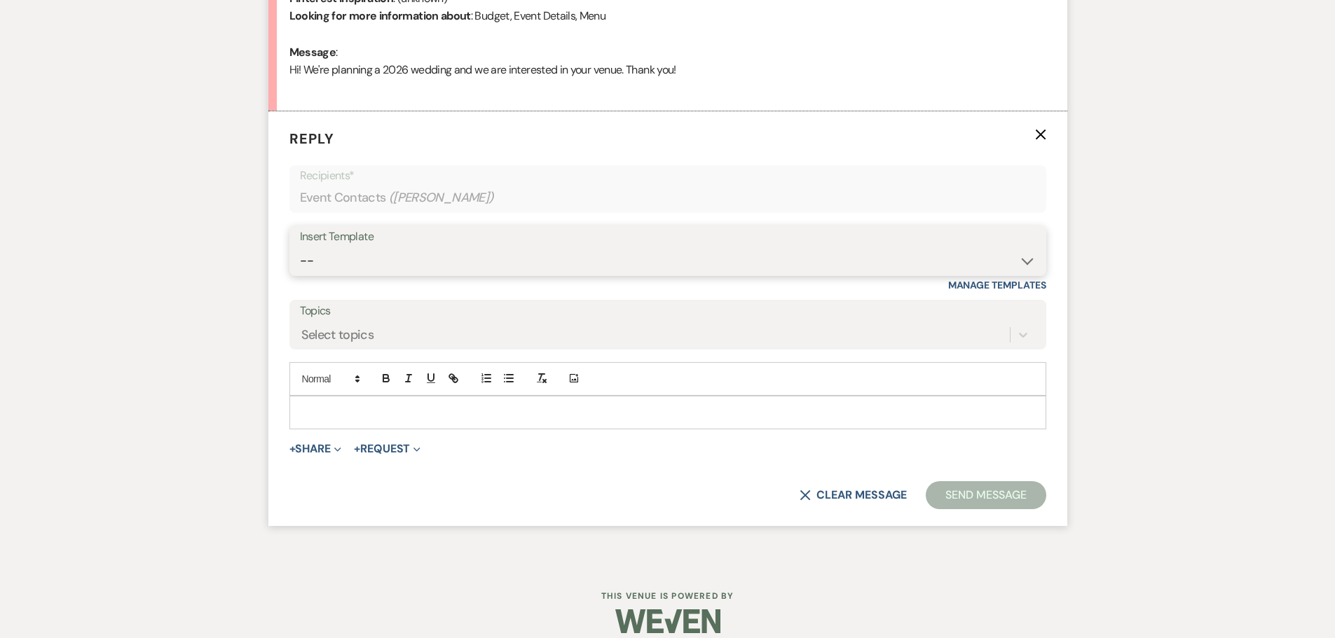
click at [416, 273] on select "-- Weven Planning Portal Introduction (Booked Events) Initial Inquiry Response …" at bounding box center [668, 260] width 736 height 27
select select "2334"
click at [300, 247] on select "-- Weven Planning Portal Introduction (Booked Events) Initial Inquiry Response …" at bounding box center [668, 260] width 736 height 27
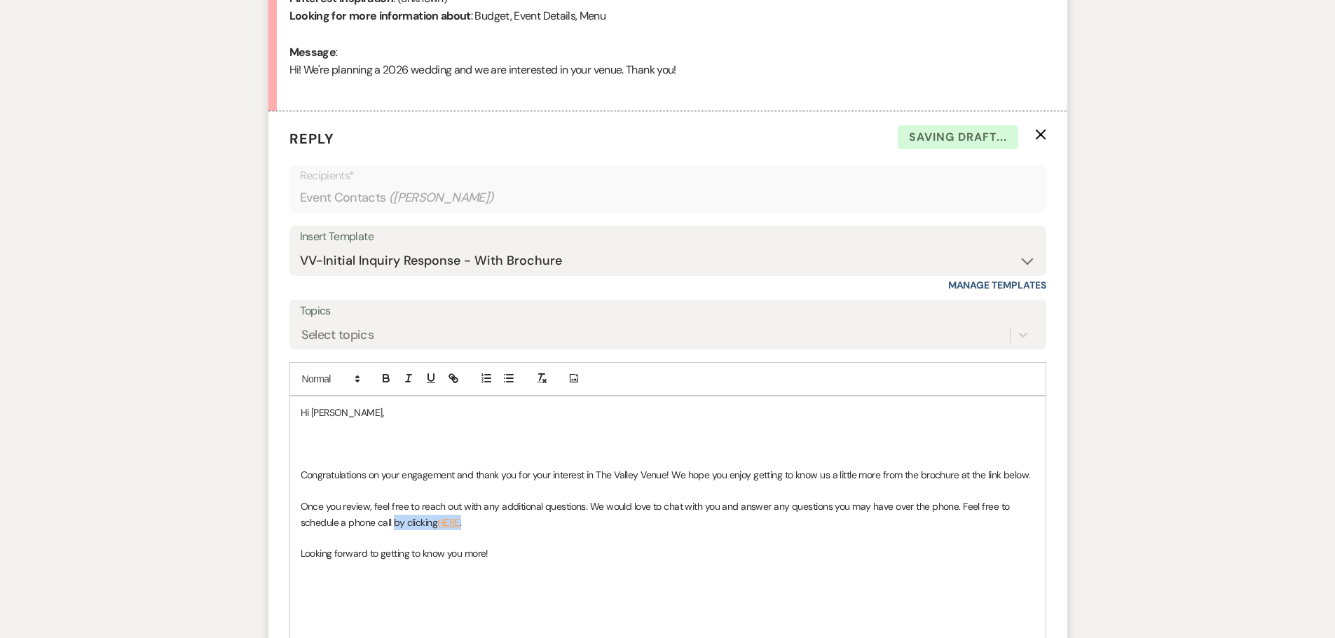
drag, startPoint x: 480, startPoint y: 524, endPoint x: 394, endPoint y: 526, distance: 86.2
click at [394, 526] on p "Once you review, feel free to reach out with any additional questions. We would…" at bounding box center [668, 515] width 734 height 32
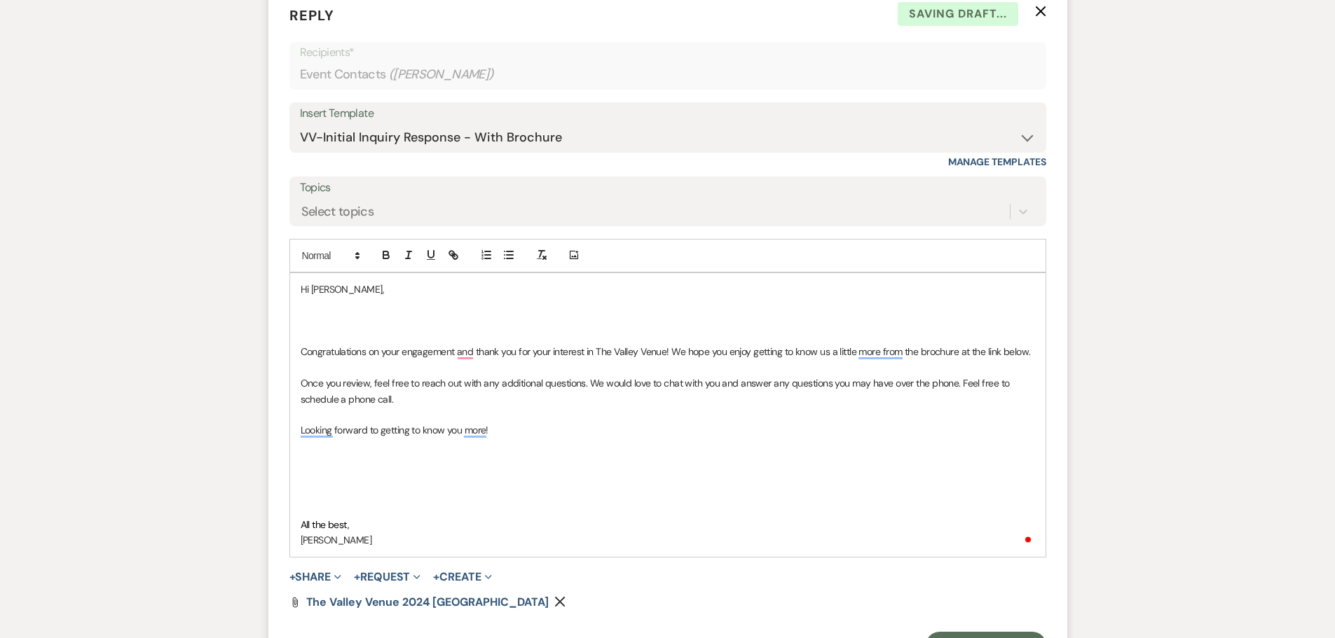
scroll to position [1036, 0]
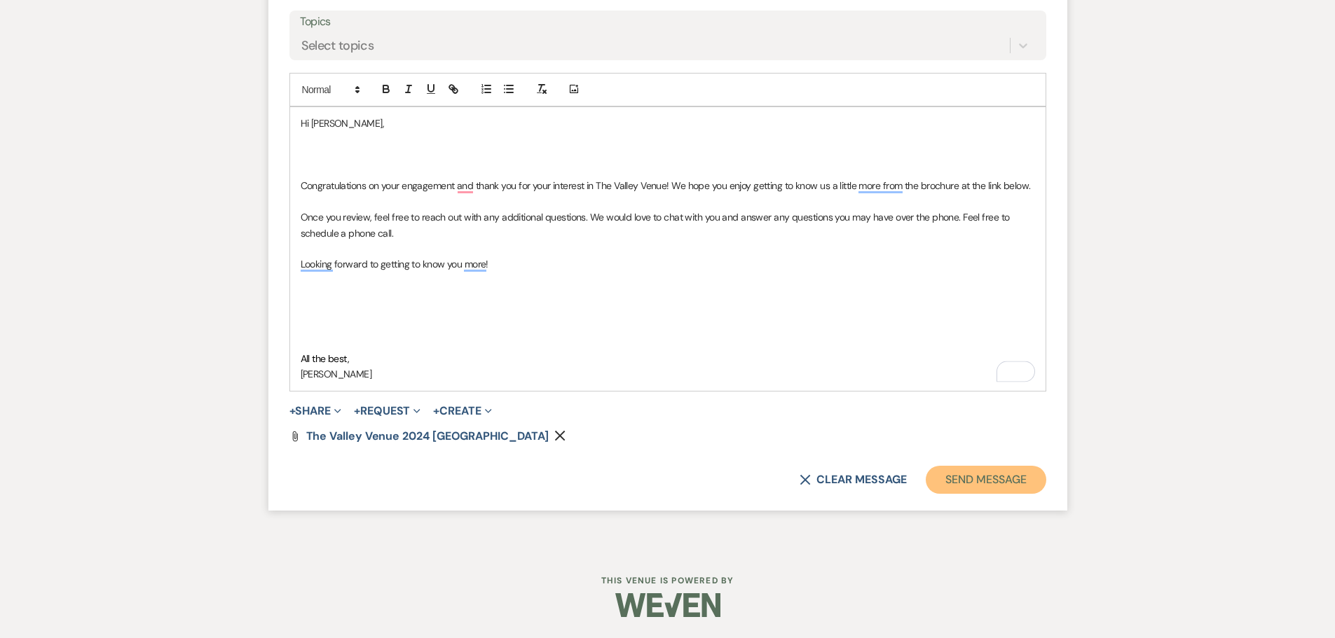
click at [1001, 489] on button "Send Message" at bounding box center [986, 480] width 120 height 28
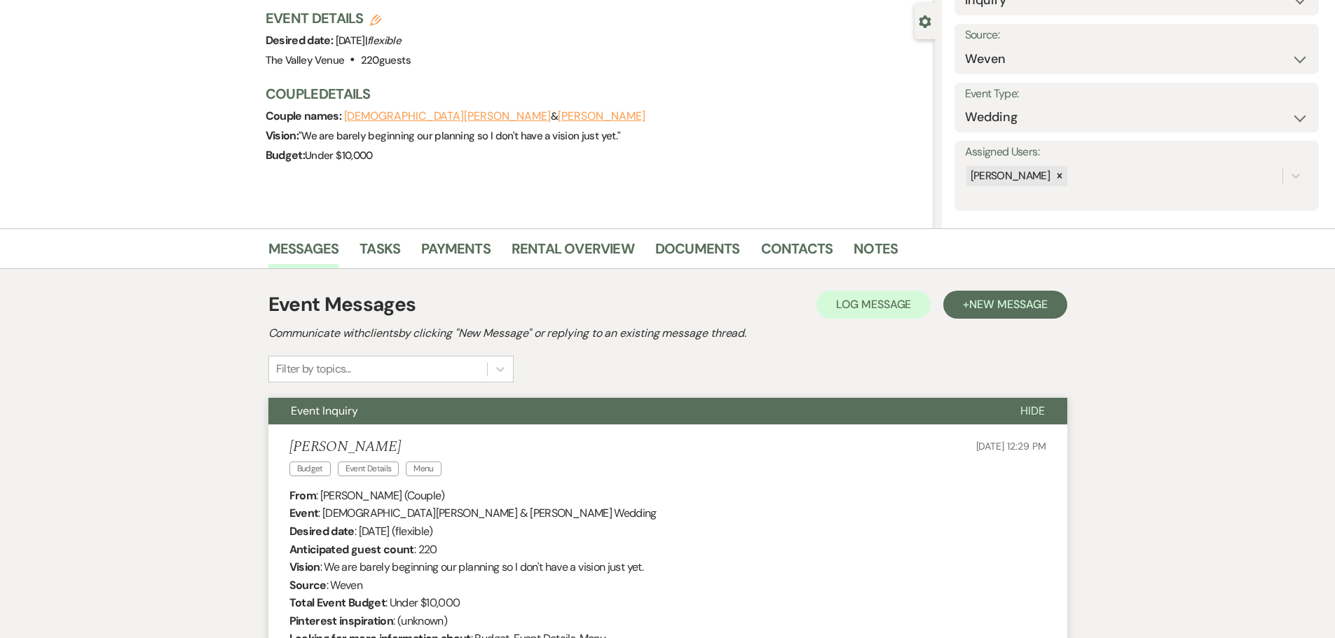
scroll to position [0, 0]
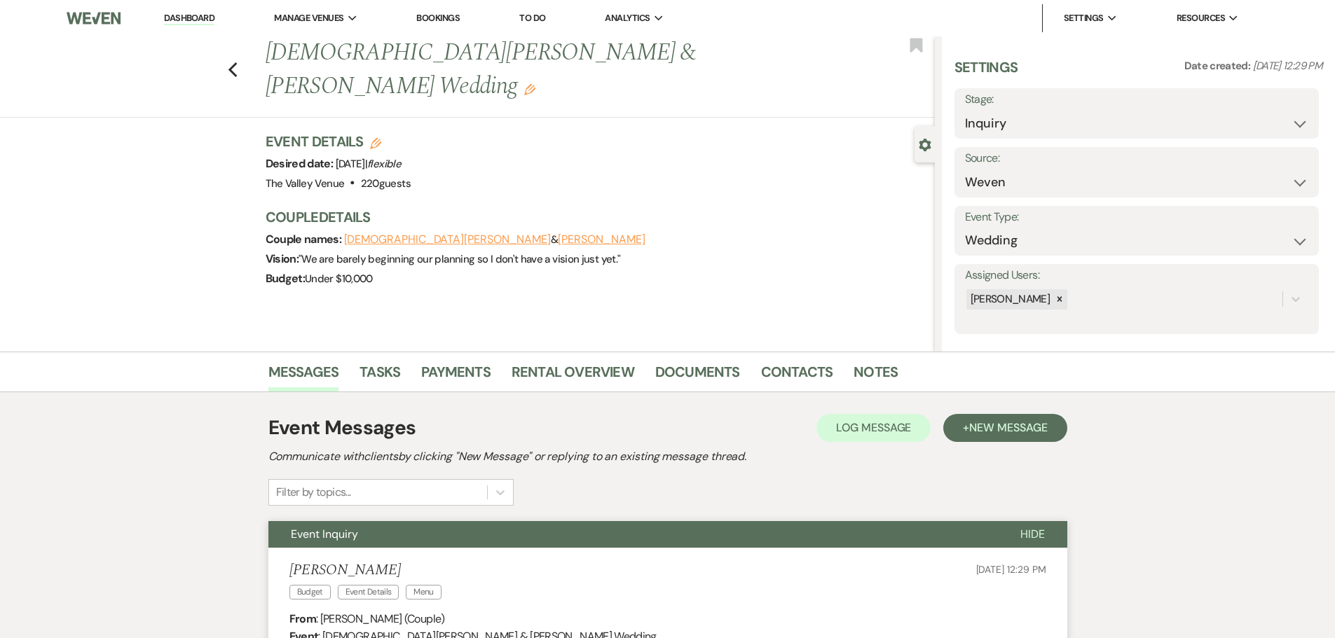
click at [181, 18] on link "Dashboard" at bounding box center [189, 18] width 50 height 13
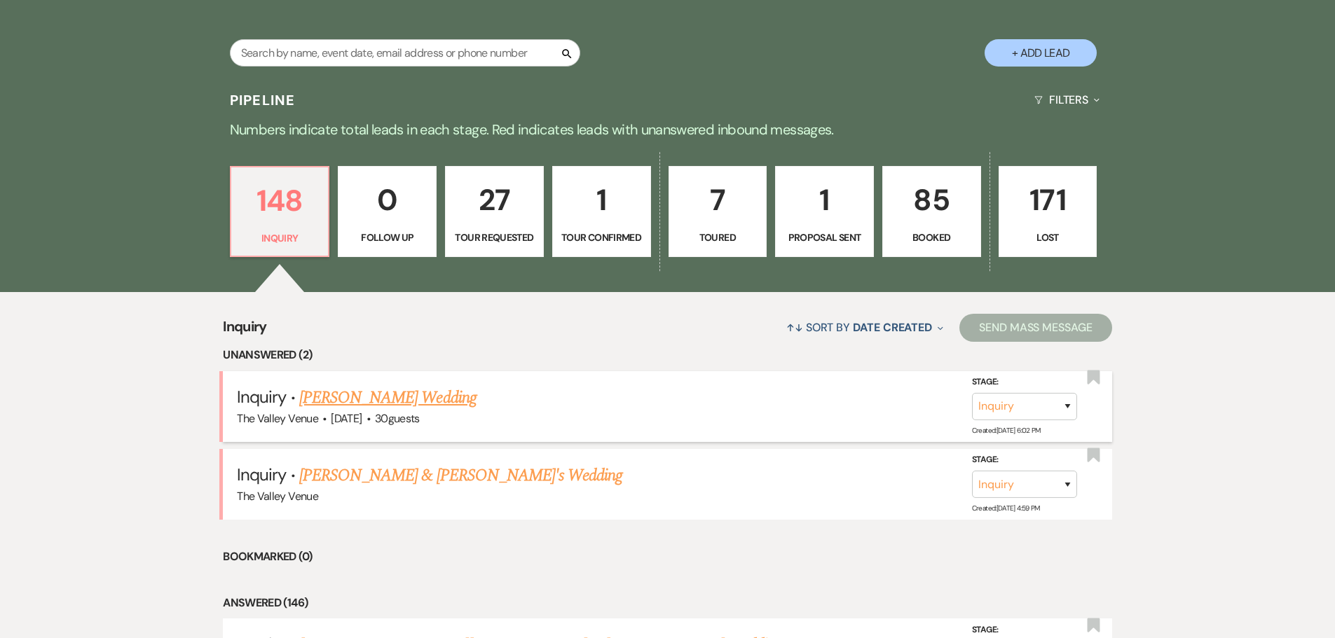
scroll to position [350, 0]
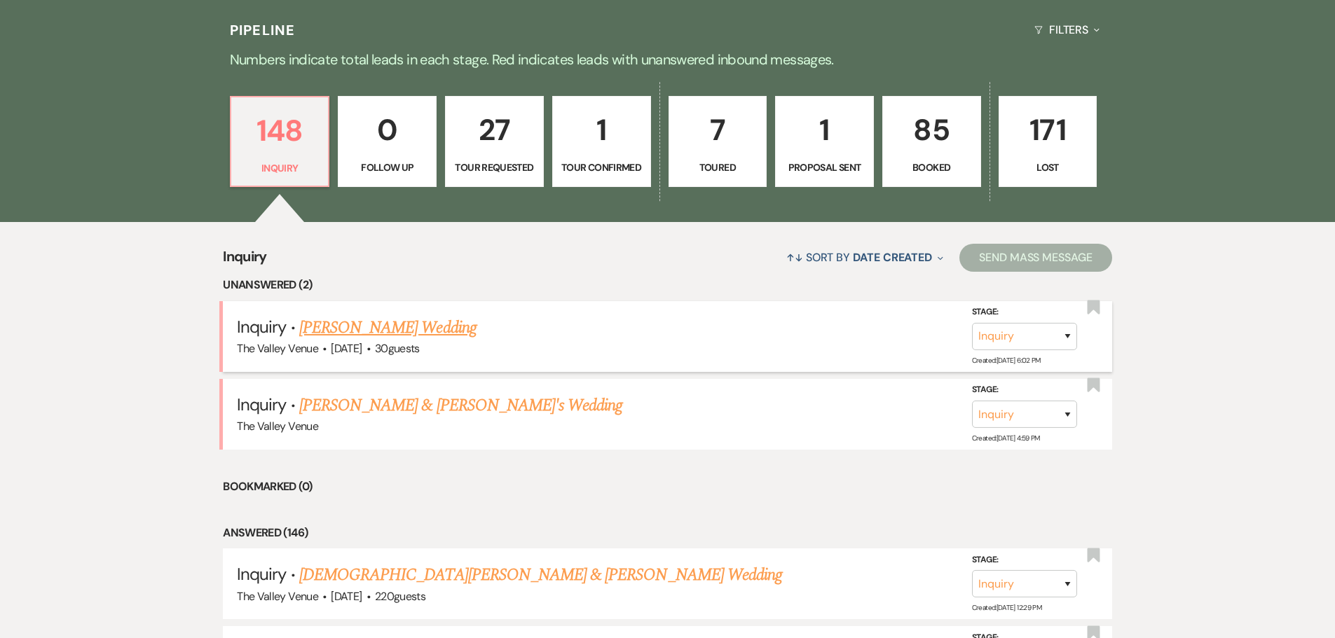
click at [411, 322] on link "[PERSON_NAME] Wedding" at bounding box center [387, 327] width 177 height 25
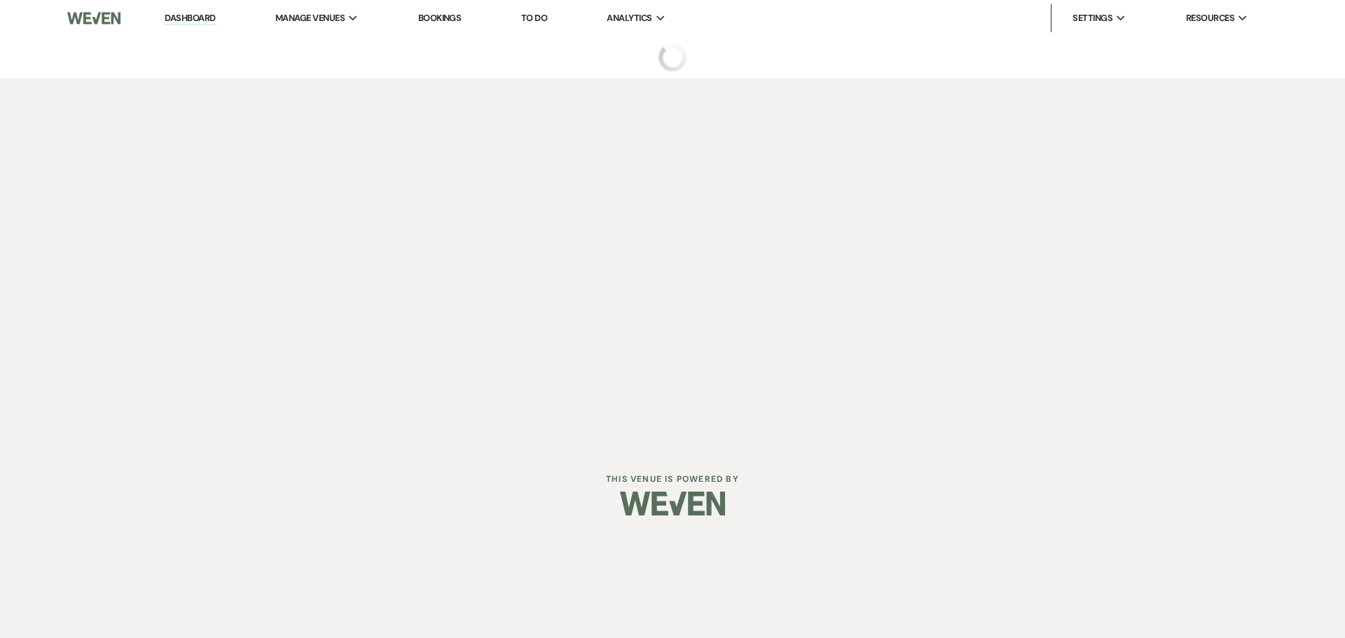
select select "1"
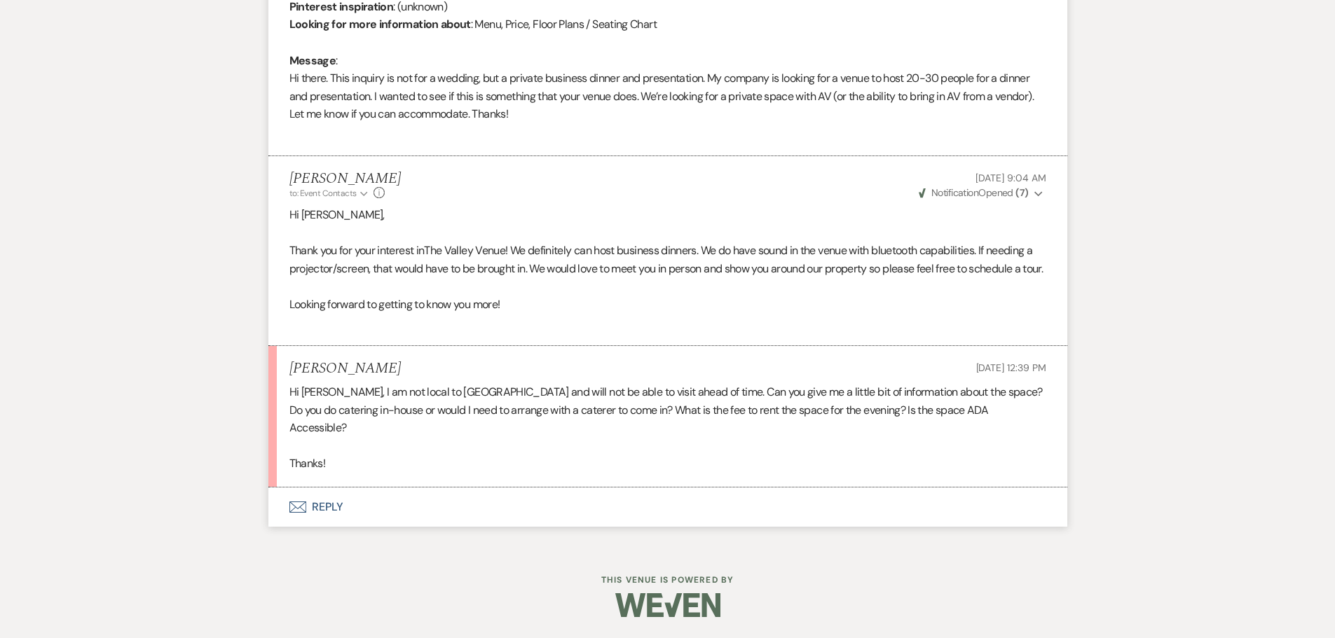
click at [337, 507] on button "Envelope Reply" at bounding box center [667, 507] width 799 height 39
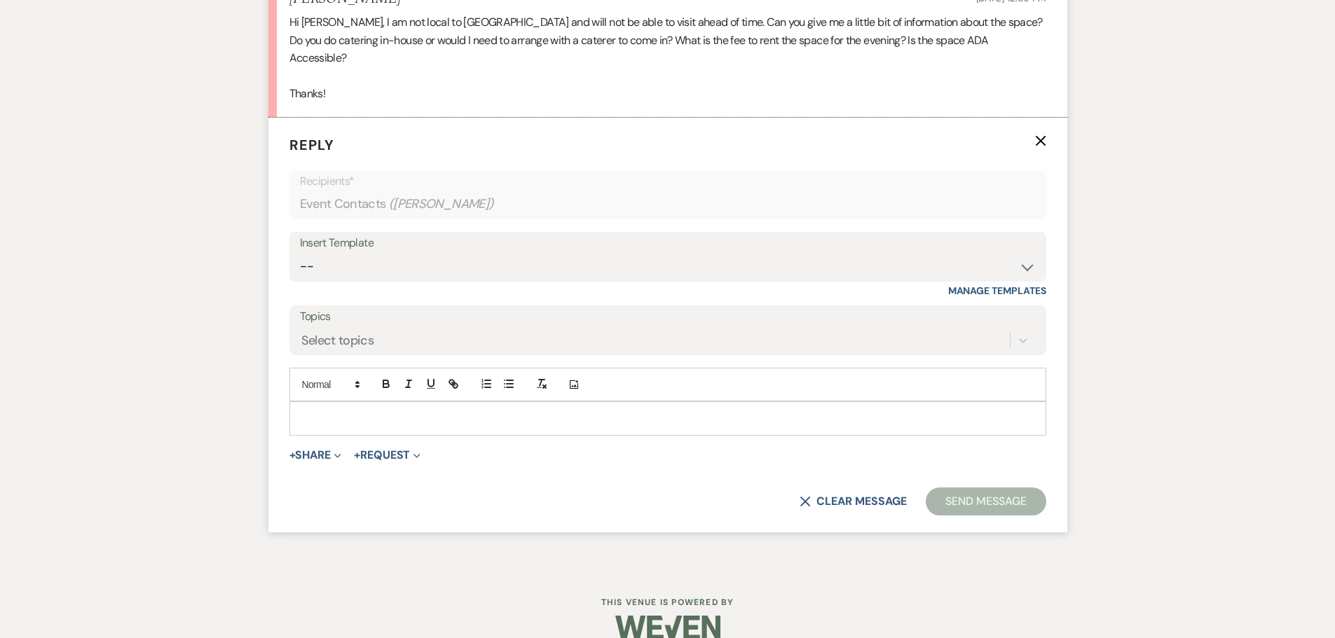
scroll to position [1114, 0]
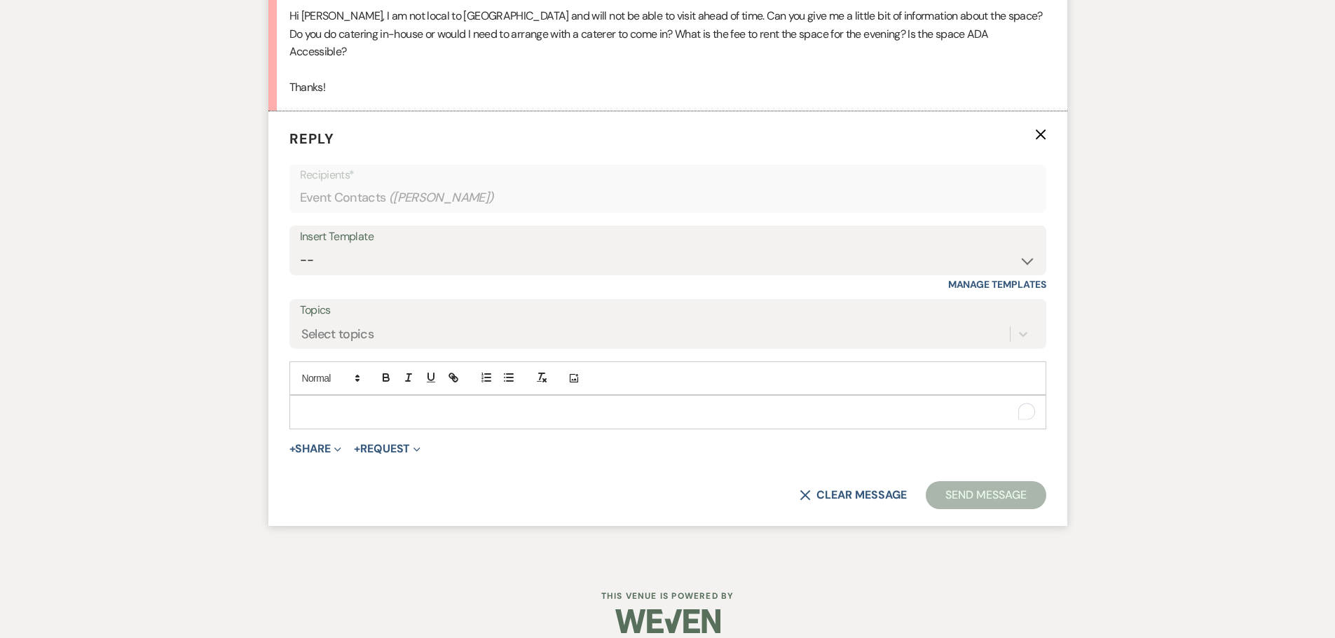
click at [424, 407] on p "To enrich screen reader interactions, please activate Accessibility in Grammarl…" at bounding box center [668, 411] width 734 height 15
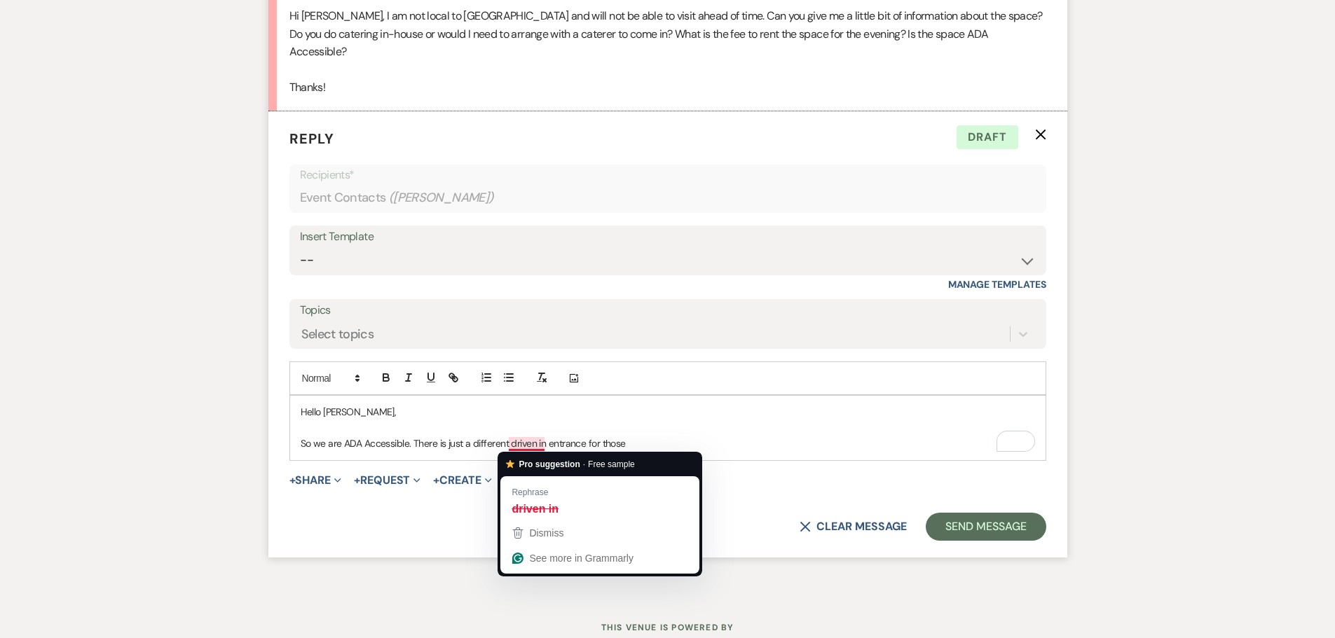
click at [535, 445] on p "So we are ADA Accessible. There is just a different driven in entrance for those" at bounding box center [668, 443] width 734 height 15
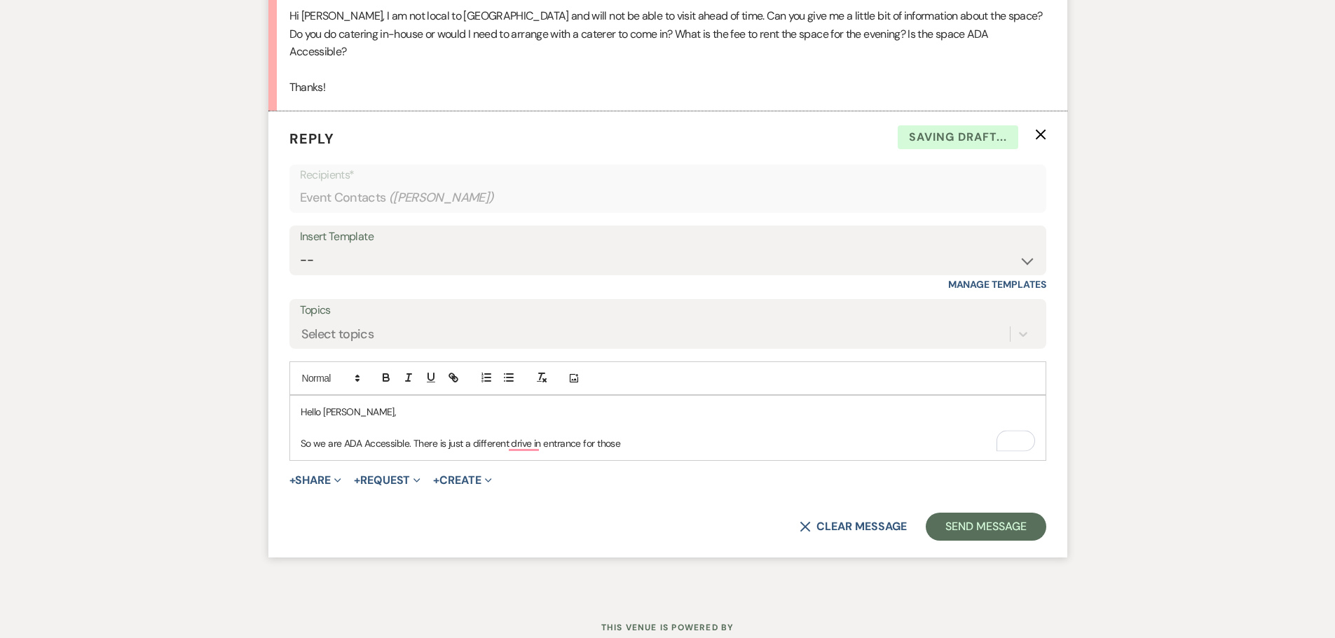
click at [640, 446] on p "So we are ADA Accessible. There is just a different drive in entrance for those" at bounding box center [668, 443] width 734 height 15
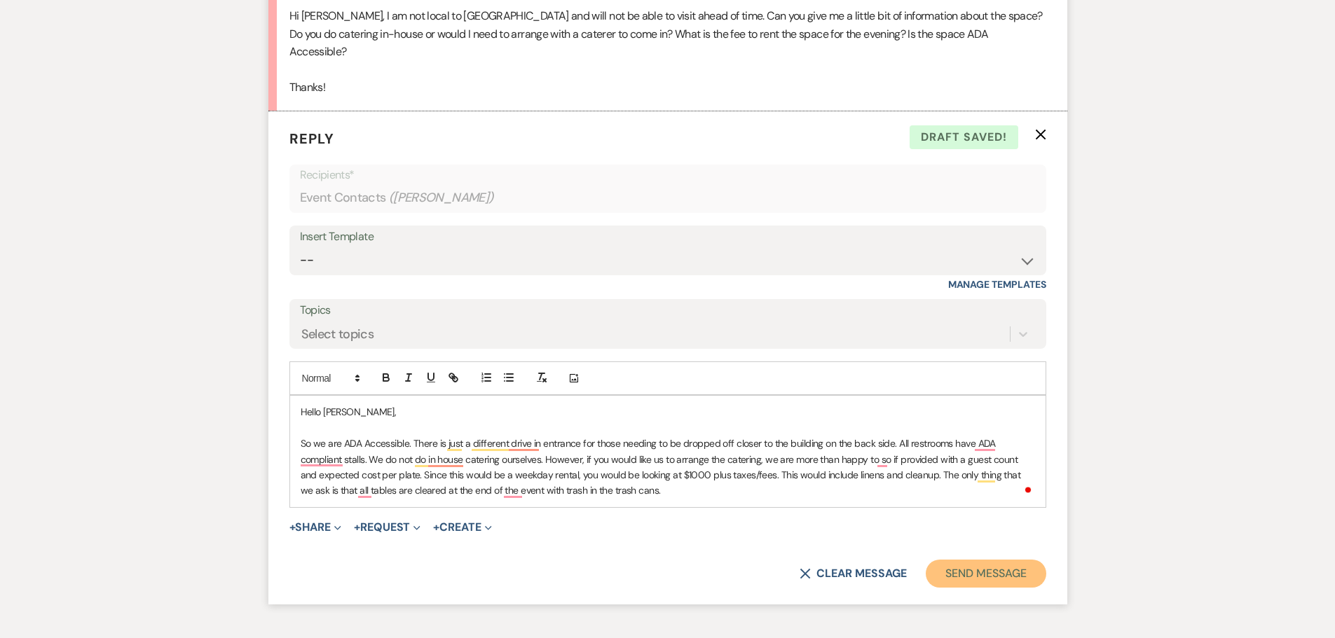
click at [980, 569] on button "Send Message" at bounding box center [986, 574] width 120 height 28
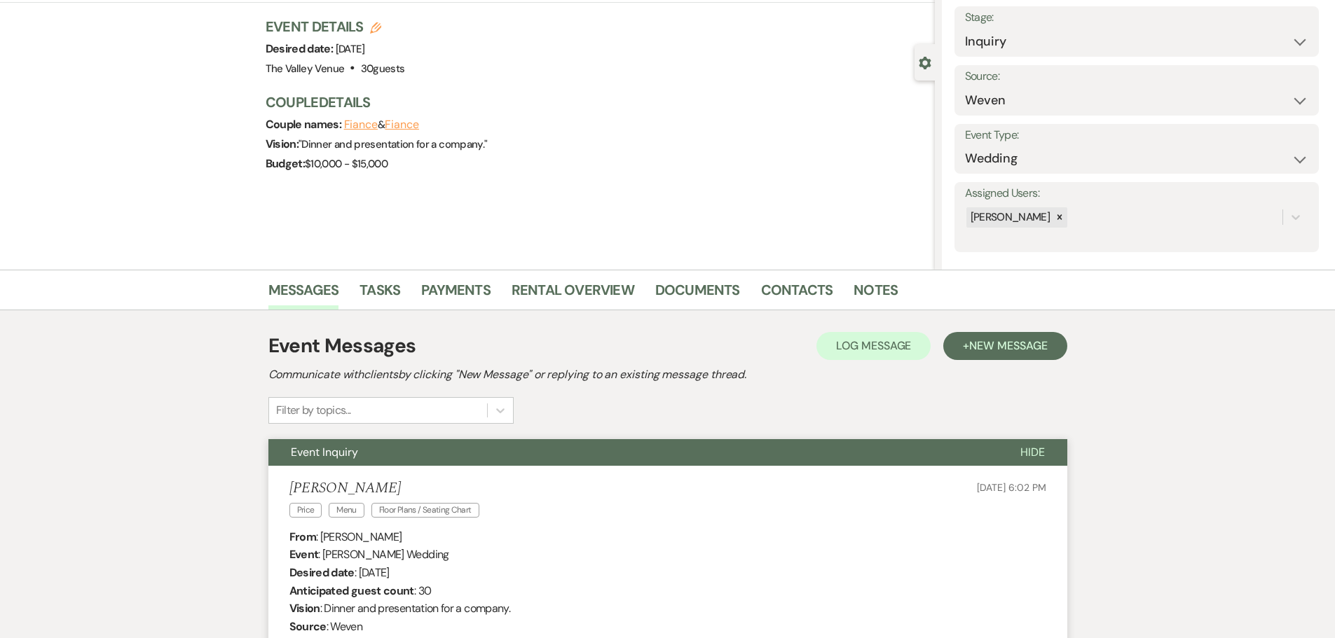
scroll to position [0, 0]
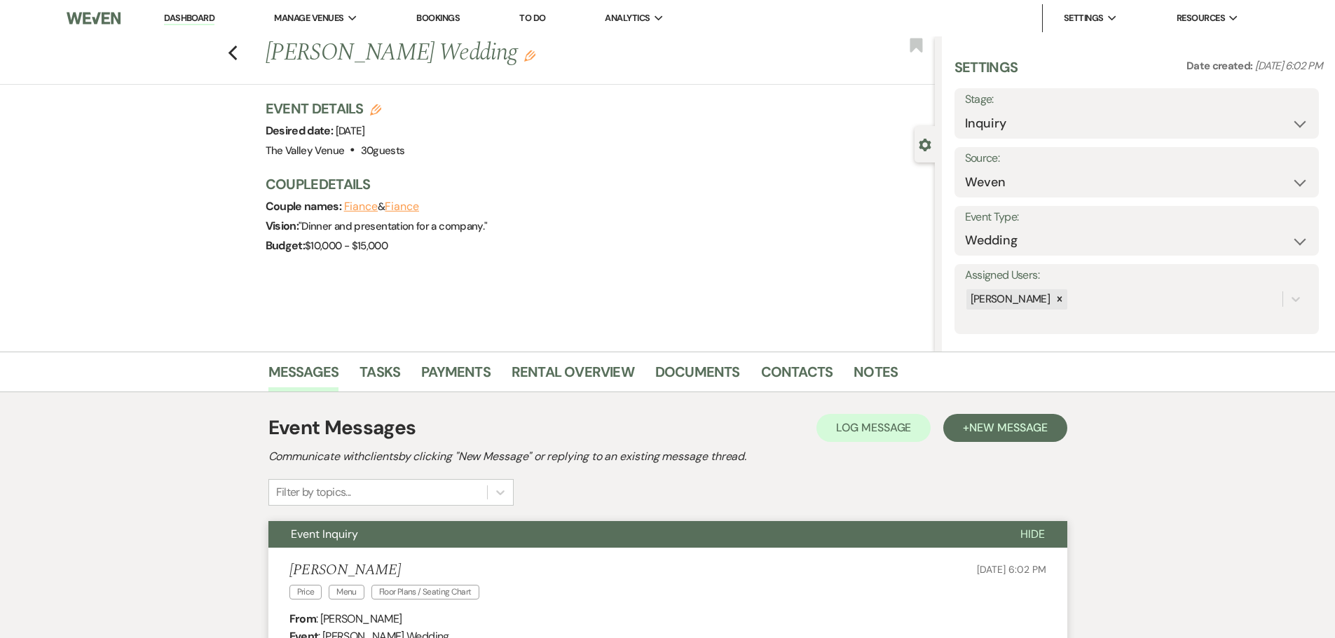
click at [193, 20] on link "Dashboard" at bounding box center [189, 18] width 50 height 13
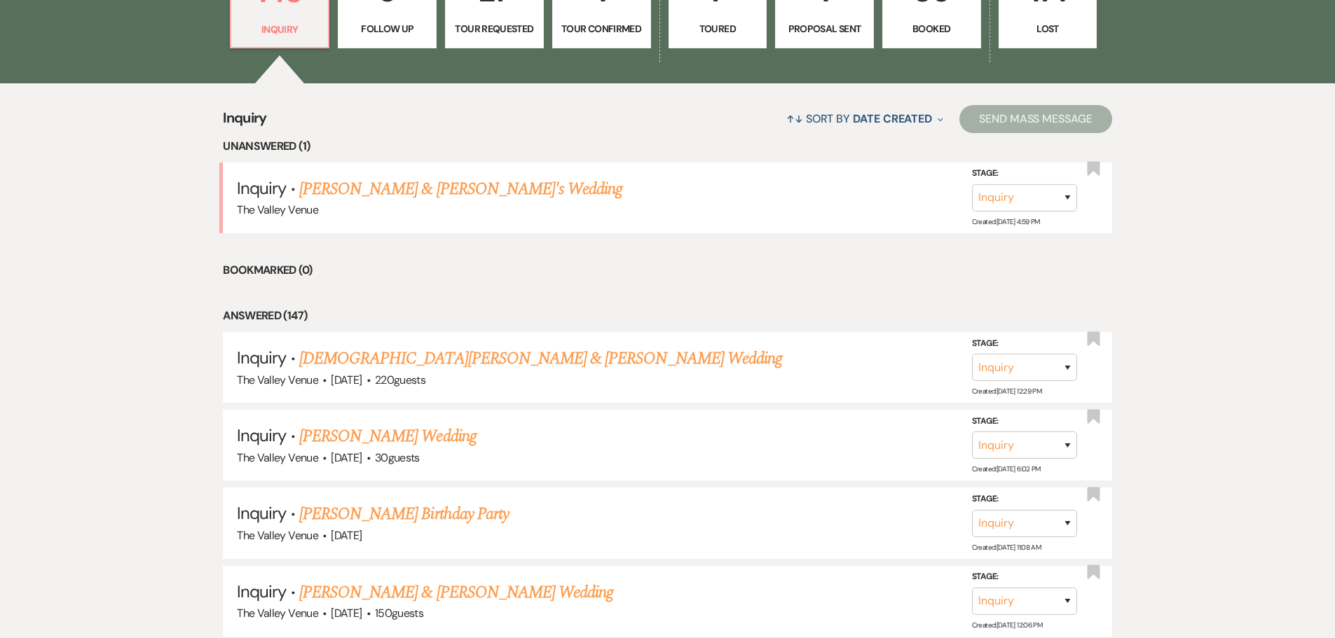
scroll to position [491, 0]
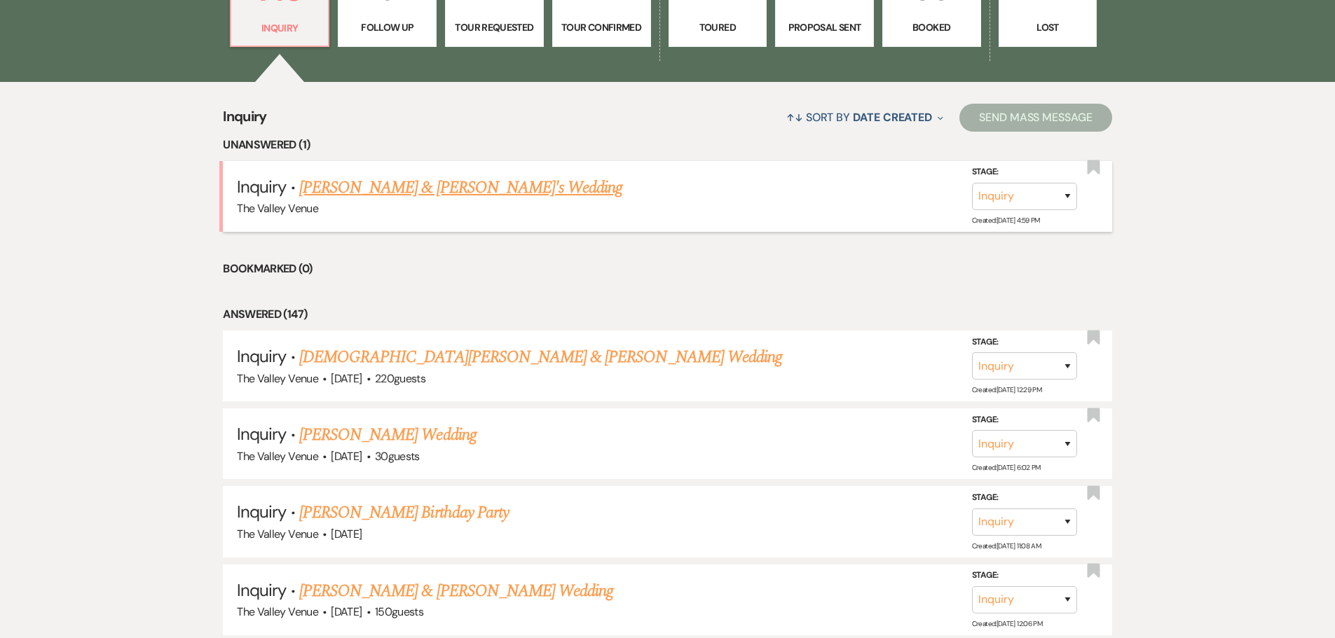
click at [425, 182] on link "[PERSON_NAME] & [PERSON_NAME]'s Wedding" at bounding box center [461, 187] width 324 height 25
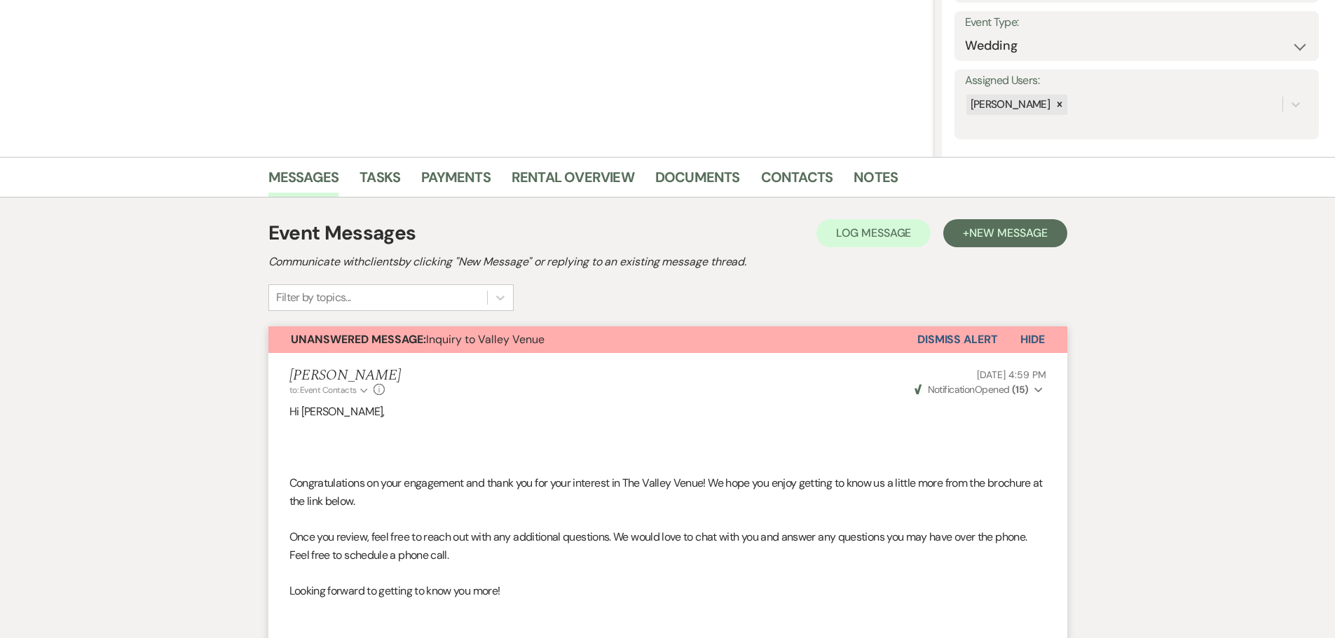
scroll to position [47, 0]
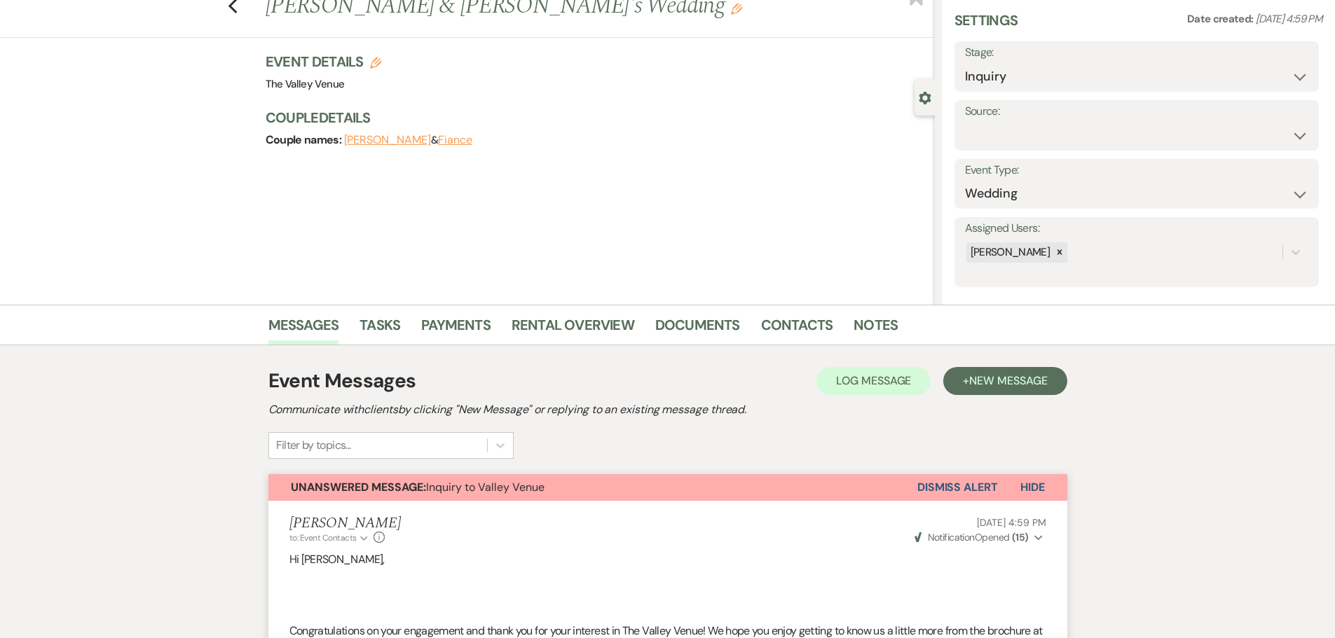
click at [962, 482] on button "Dismiss Alert" at bounding box center [957, 487] width 81 height 27
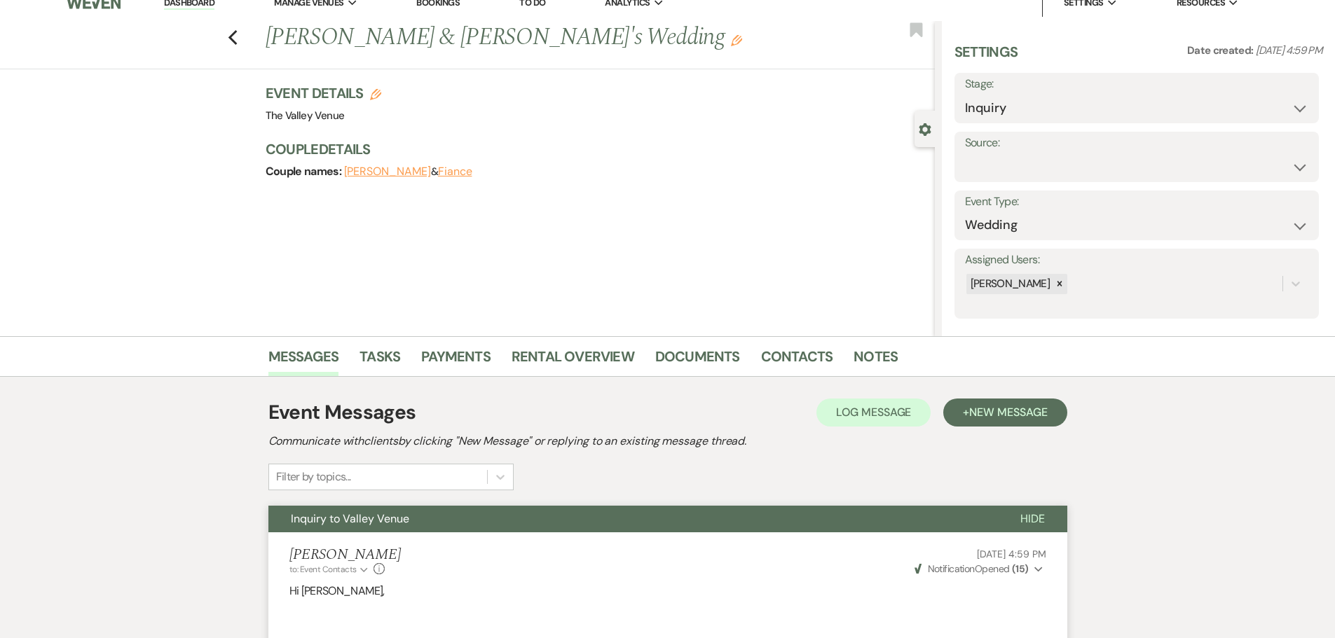
scroll to position [0, 0]
